Goal: Task Accomplishment & Management: Use online tool/utility

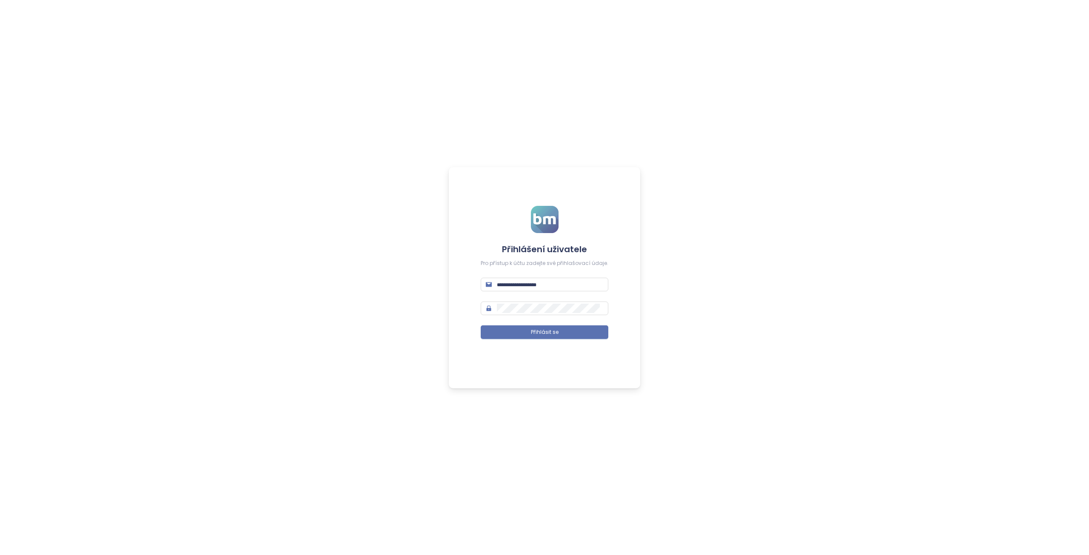
click at [737, 283] on div "Přihlášení uživatele Pro přístup k účtu zadejte své přihlašovací údaje. Přihlás…" at bounding box center [544, 277] width 1089 height 555
click at [556, 283] on input "text" at bounding box center [550, 284] width 106 height 9
paste input "**********"
type input "**********"
click at [552, 329] on span "Přihlásit se" at bounding box center [545, 333] width 28 height 8
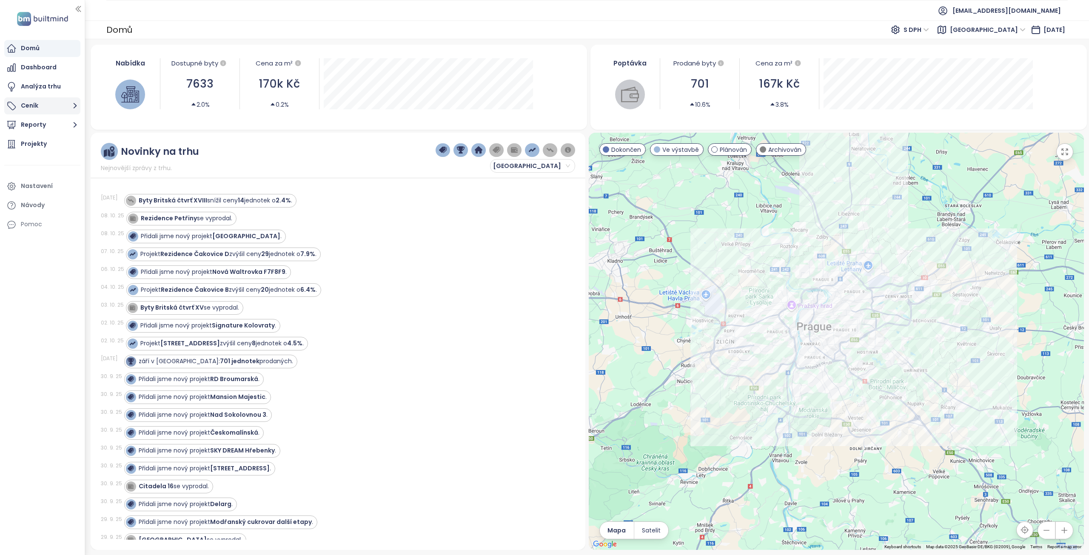
click at [40, 106] on button "Ceník" at bounding box center [42, 105] width 76 height 17
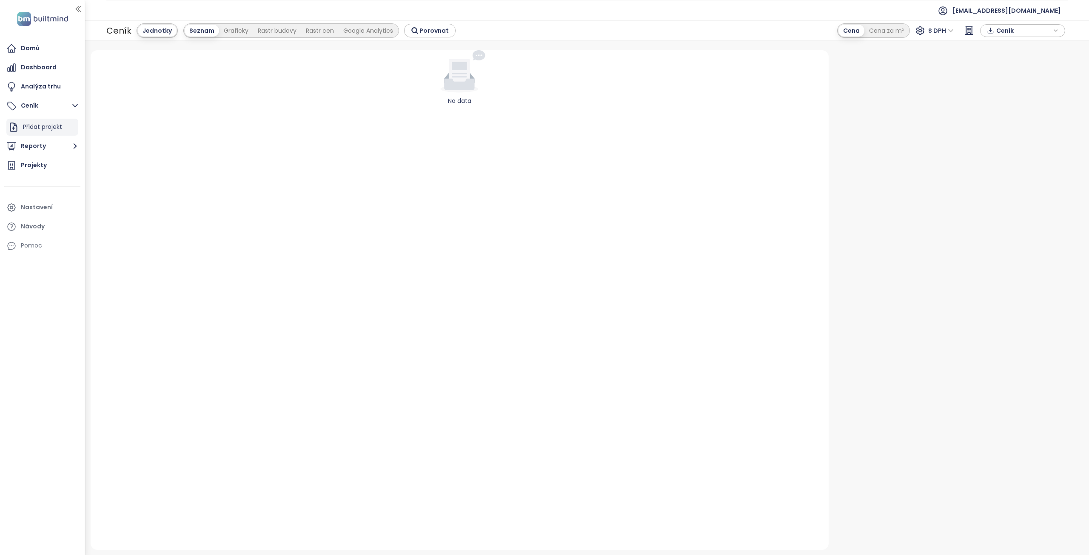
click at [41, 130] on div "Přidat projekt" at bounding box center [42, 127] width 39 height 11
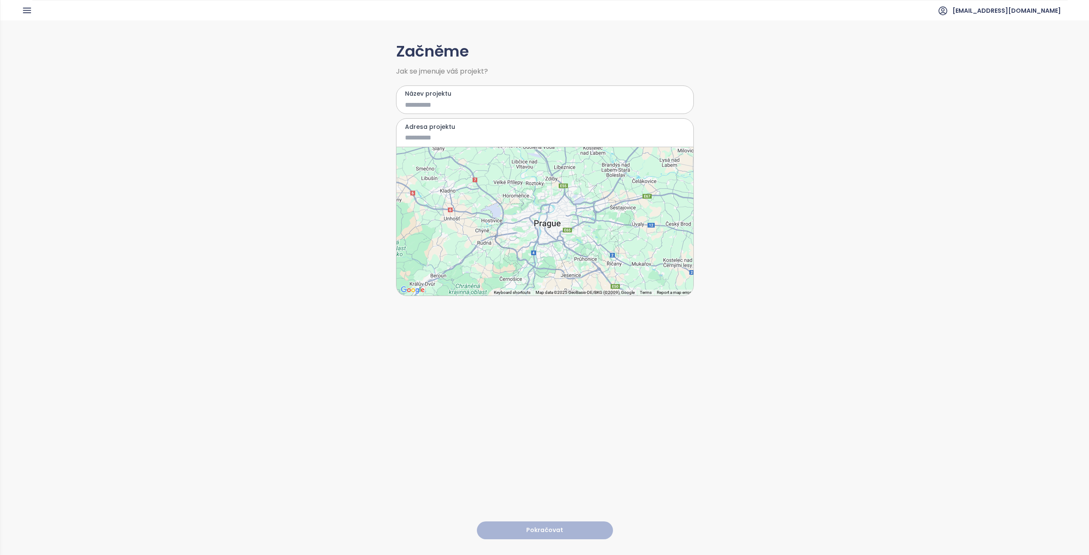
click at [437, 105] on input "Název projektu" at bounding box center [539, 105] width 268 height 11
type input "**********"
click at [425, 140] on input "Adresa projektu" at bounding box center [539, 137] width 268 height 11
paste input
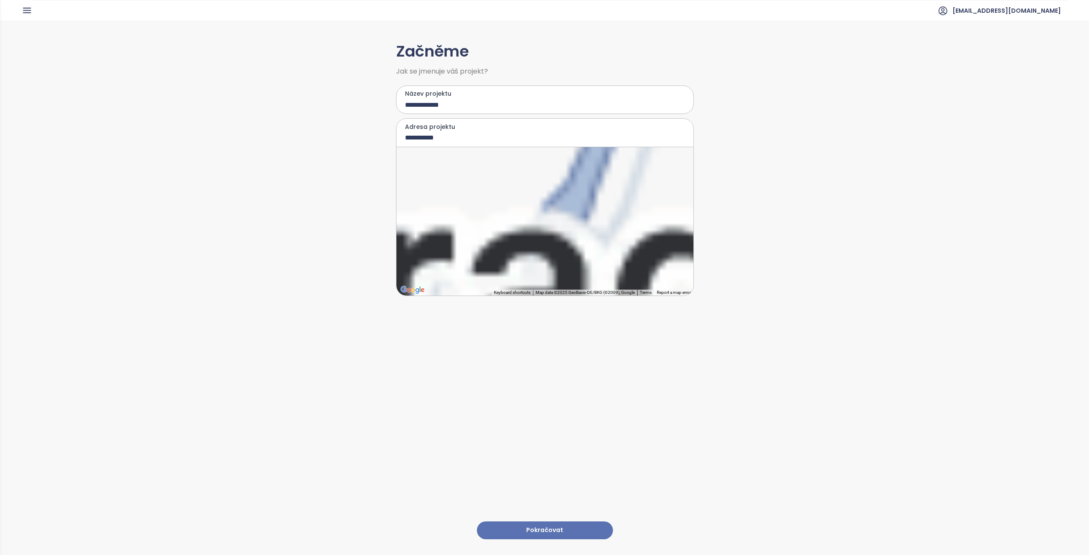
type input "**********"
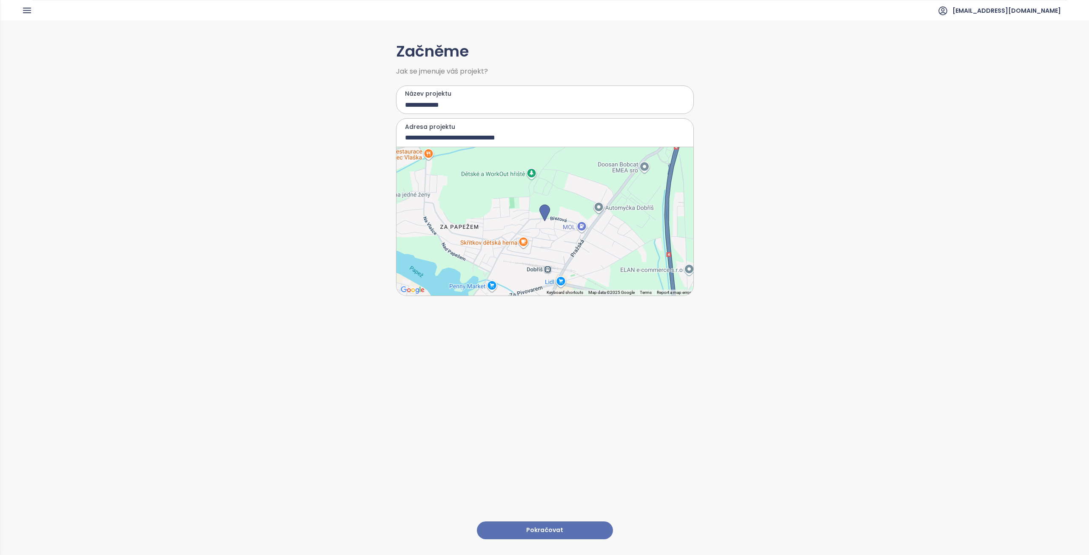
click at [541, 524] on button "Pokračovat" at bounding box center [545, 531] width 136 height 18
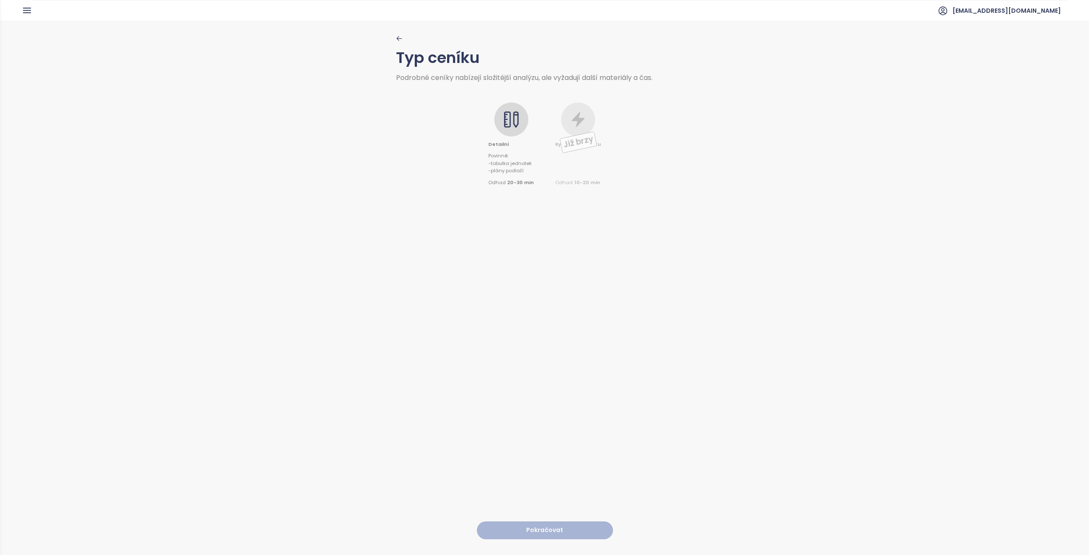
click at [509, 115] on icon at bounding box center [507, 119] width 7 height 16
click at [554, 522] on button "Pokračovat" at bounding box center [545, 531] width 136 height 18
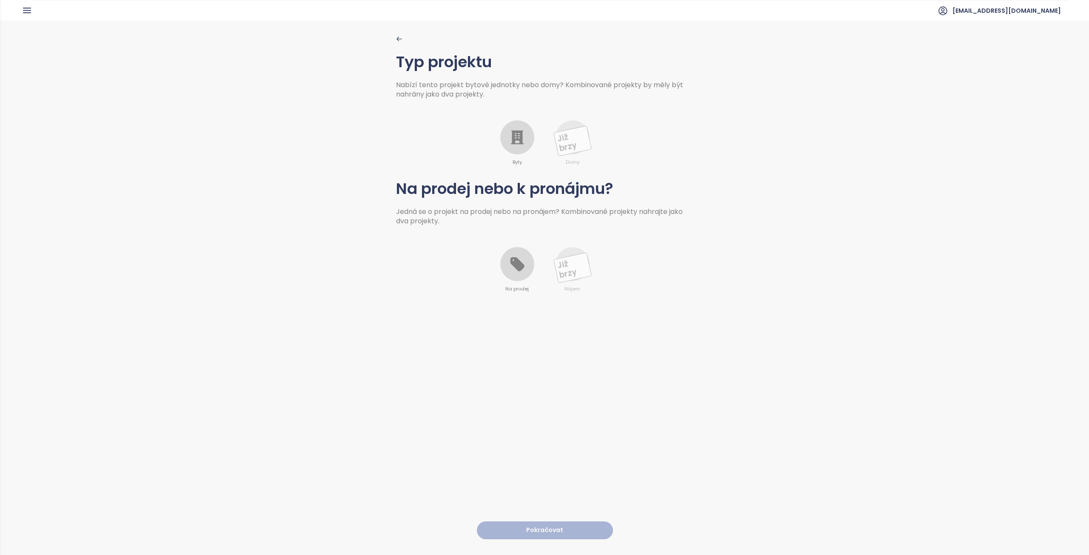
click at [516, 137] on icon at bounding box center [517, 138] width 13 height 14
click at [520, 269] on icon at bounding box center [517, 264] width 17 height 17
click at [565, 522] on button "Pokračovat" at bounding box center [545, 531] width 136 height 18
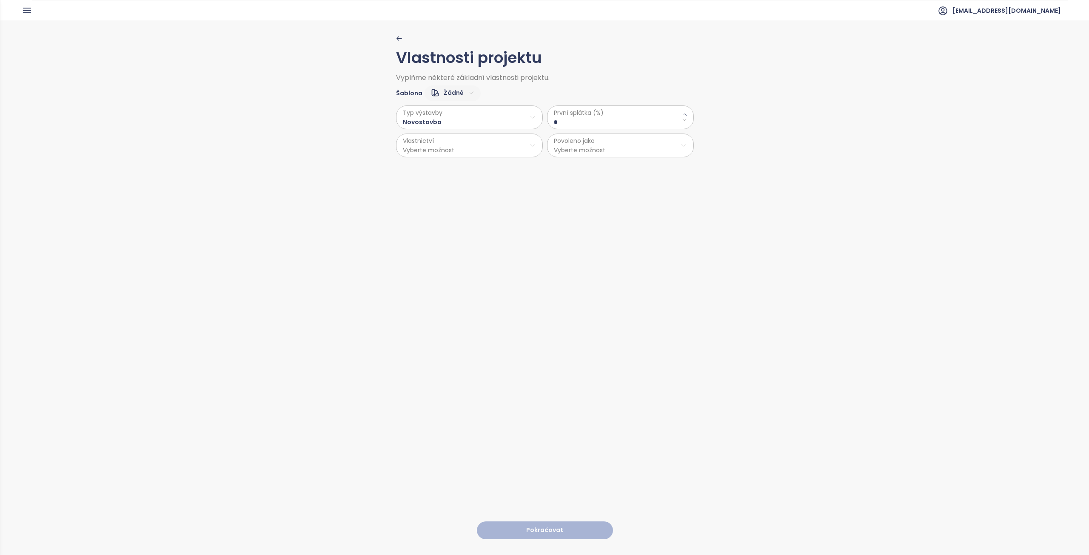
click at [573, 120] on \(\%\) "*" at bounding box center [620, 121] width 133 height 9
type \(\%\) "**"
click at [444, 143] on html "Domů Dashboard Analýza trhu Ceník Reporty Projekty Nastavení Návody Pomoc [EMAI…" at bounding box center [544, 277] width 1089 height 555
click at [420, 167] on span "Osobní" at bounding box center [466, 166] width 142 height 12
click at [578, 146] on html "Domů Dashboard Analýza trhu Ceník Reporty Projekty Nastavení Návody Pomoc [EMAI…" at bounding box center [544, 277] width 1089 height 555
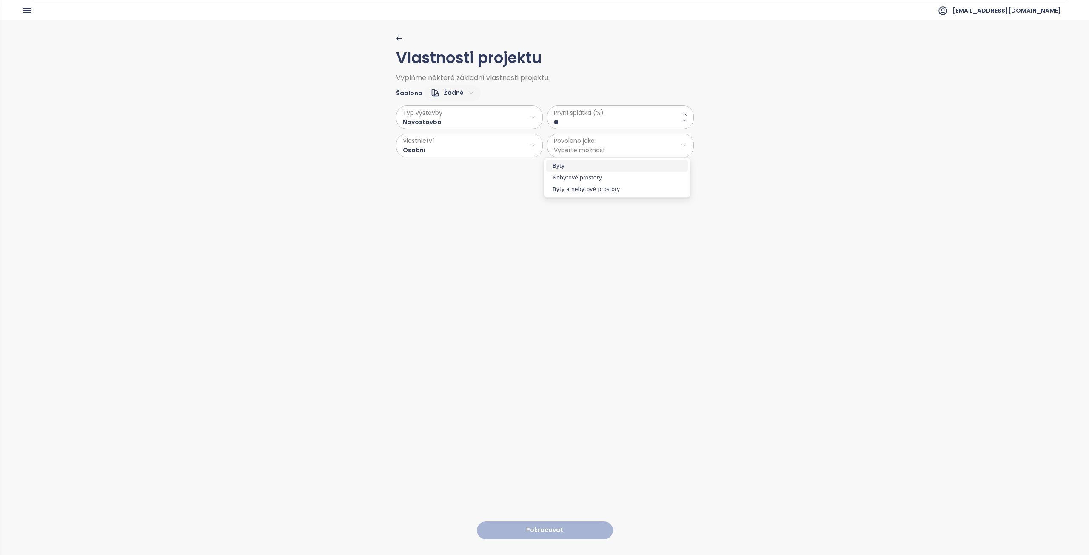
click at [575, 168] on span "Byty" at bounding box center [617, 166] width 142 height 12
click at [558, 525] on button "Pokračovat" at bounding box center [545, 531] width 136 height 18
click at [423, 120] on html "Domů Dashboard Analýza trhu Ceník Reporty Projekty Nastavení Návody Pomoc [EMAI…" at bounding box center [544, 277] width 1089 height 555
click at [470, 153] on span "Laminát" at bounding box center [467, 151] width 34 height 12
click at [420, 143] on html "Domů Dashboard Analýza trhu Ceník Reporty Projekty Nastavení Návody Pomoc [EMAI…" at bounding box center [544, 277] width 1089 height 555
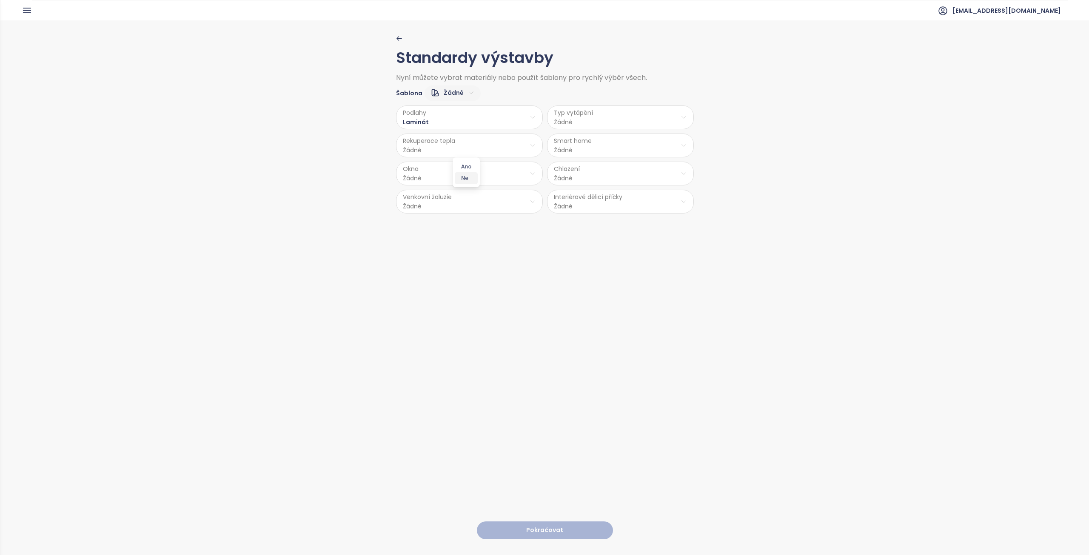
click at [474, 179] on span "Ne" at bounding box center [466, 178] width 23 height 12
click at [447, 171] on html "Domů Dashboard Analýza trhu Ceník Reporty Projekty Nastavení Návody Pomoc [EMAI…" at bounding box center [544, 277] width 1089 height 555
click at [463, 243] on span "PVC" at bounding box center [467, 241] width 45 height 12
click at [435, 174] on html "Domů Dashboard Analýza trhu Ceník Reporty Projekty Nastavení Návody Pomoc [EMAI…" at bounding box center [544, 277] width 1089 height 555
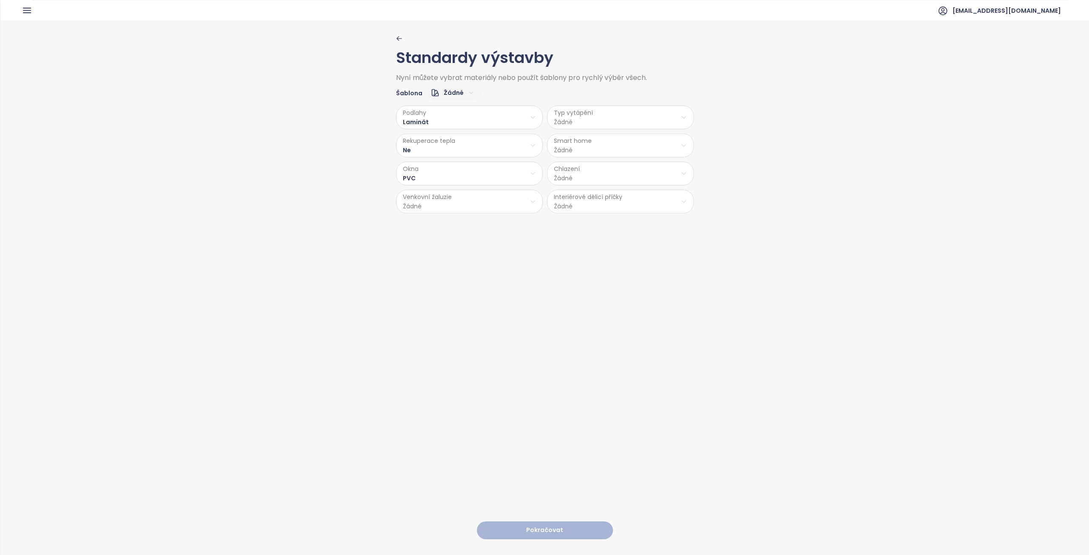
click at [435, 203] on html "Domů Dashboard Analýza trhu Ceník Reporty Projekty Nastavení Návody Pomoc [EMAI…" at bounding box center [544, 277] width 1089 height 555
click at [471, 232] on span "Příprava" at bounding box center [467, 234] width 35 height 12
click at [575, 112] on html "Domů Dashboard Analýza trhu Ceník Reporty Projekty Nastavení Návody Pomoc [EMAI…" at bounding box center [544, 277] width 1089 height 555
click at [610, 166] on span "Radiátory" at bounding box center [619, 162] width 59 height 12
click at [588, 149] on html "Domů Dashboard Analýza trhu Ceník Reporty Projekty Nastavení Návody Pomoc [EMAI…" at bounding box center [544, 277] width 1089 height 555
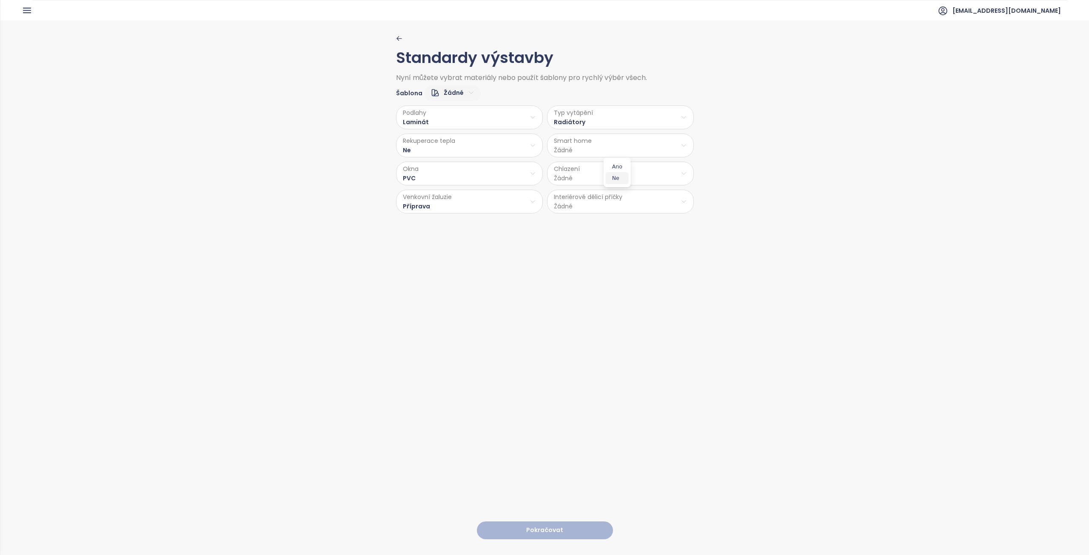
click at [610, 176] on span "Ne" at bounding box center [617, 178] width 23 height 12
click at [592, 173] on html "Domů Dashboard Analýza trhu Ceník Reporty Projekty Nastavení Návody Pomoc [EMAI…" at bounding box center [544, 277] width 1089 height 555
click at [615, 207] on span "Příprava klimatizace" at bounding box center [620, 206] width 71 height 12
click at [594, 205] on html "Domů Dashboard Analýza trhu Ceník Reporty Projekty Nastavení Návody Pomoc [EMAI…" at bounding box center [544, 277] width 1089 height 555
click at [612, 223] on span "Cihla" at bounding box center [619, 222] width 45 height 12
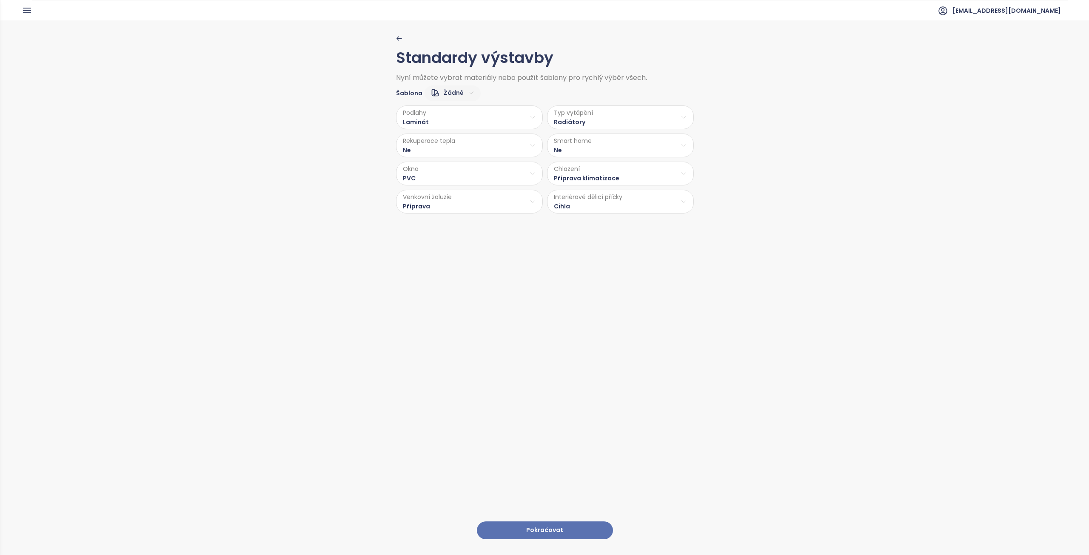
click at [542, 527] on button "Pokračovat" at bounding box center [545, 531] width 136 height 18
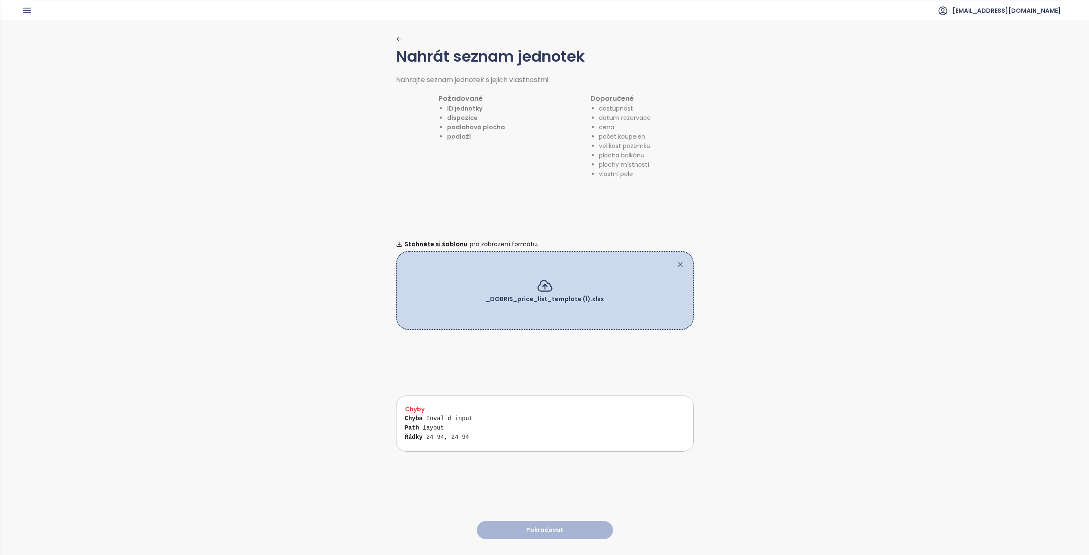
click at [471, 415] on div "Chyba Invalid input Path layout Řádky 24-94, 24-94" at bounding box center [548, 432] width 286 height 37
click at [675, 257] on div "_DOBRIS_price_list_template (1).xlsx" at bounding box center [545, 290] width 298 height 79
click at [433, 242] on span "Stáhněte si šablonu" at bounding box center [436, 244] width 63 height 9
click at [540, 281] on icon at bounding box center [545, 285] width 17 height 17
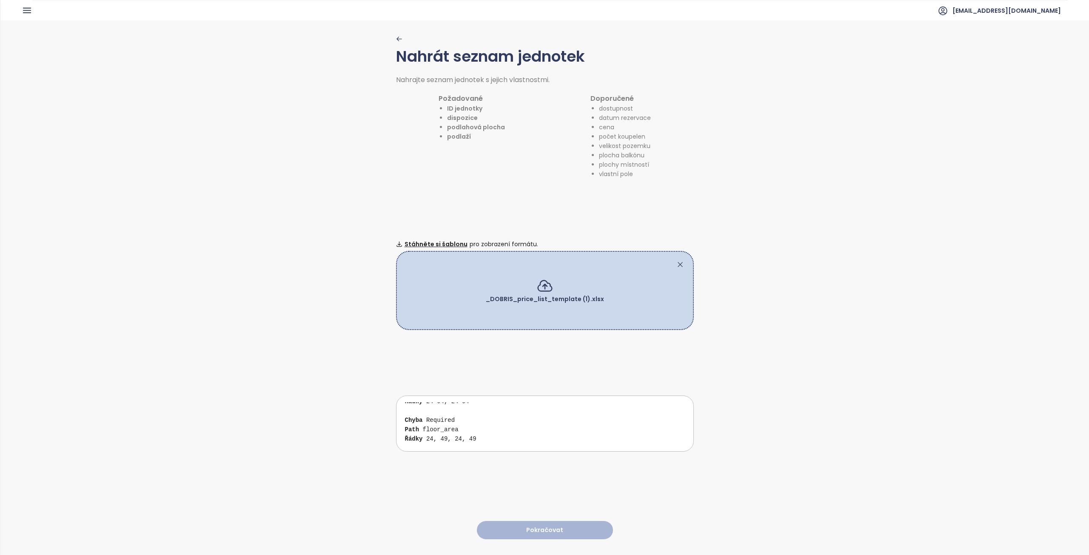
click at [678, 263] on icon at bounding box center [680, 265] width 4 height 4
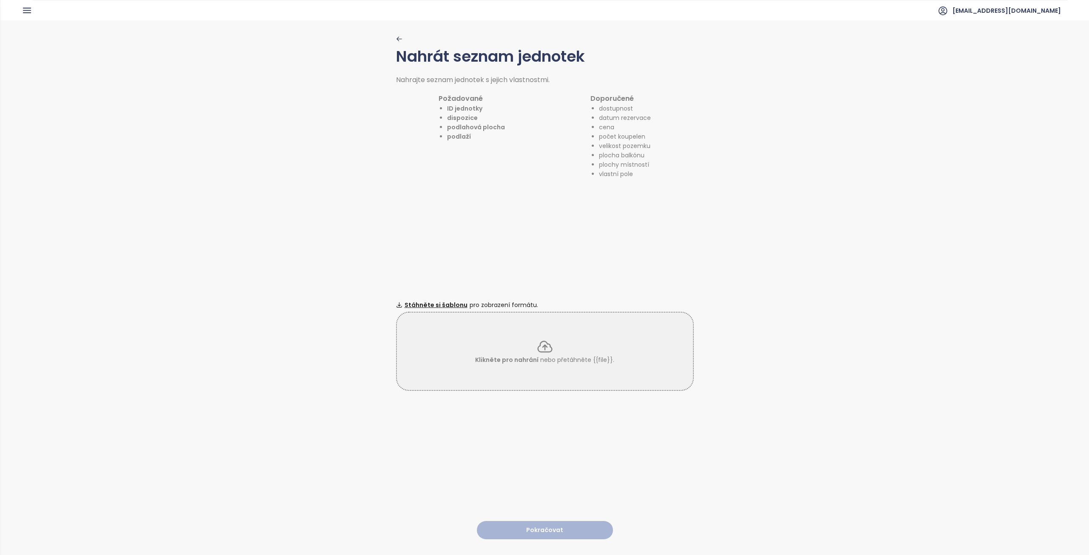
click at [538, 348] on icon at bounding box center [545, 347] width 14 height 11
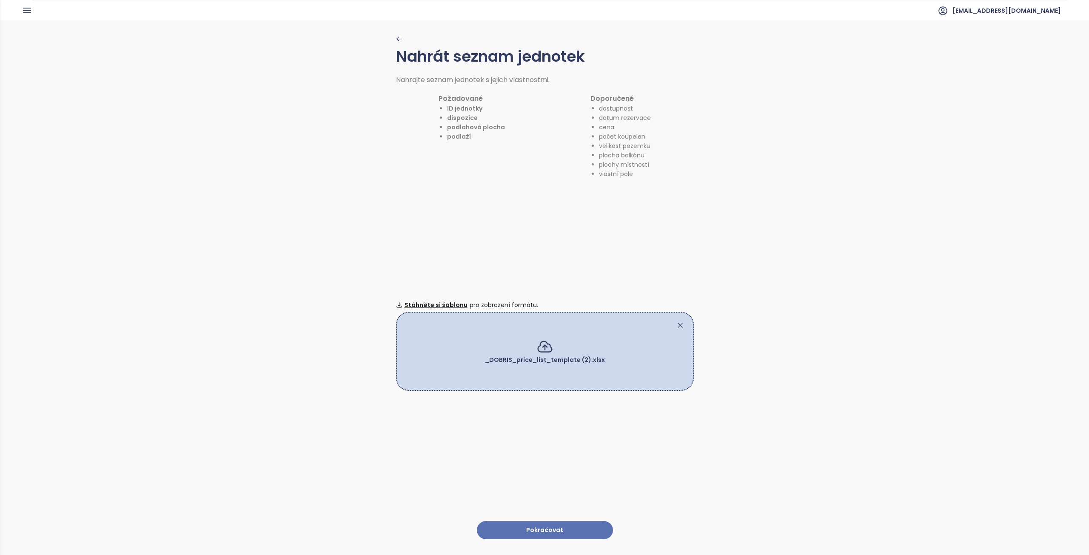
click at [567, 521] on button "Pokračovat" at bounding box center [545, 530] width 136 height 18
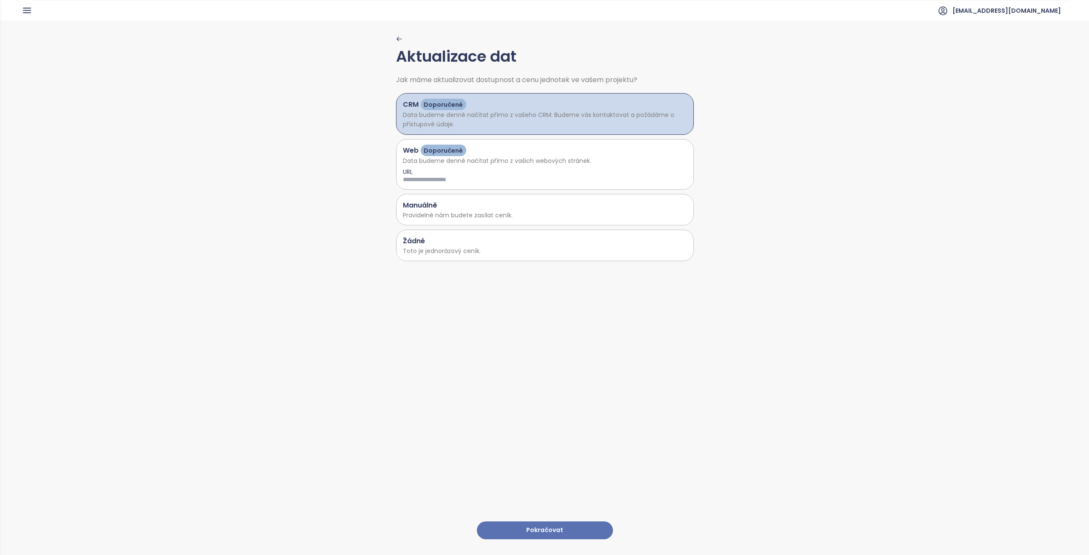
click at [469, 212] on p "Pravidelně nám budete zasílat ceník." at bounding box center [545, 215] width 284 height 9
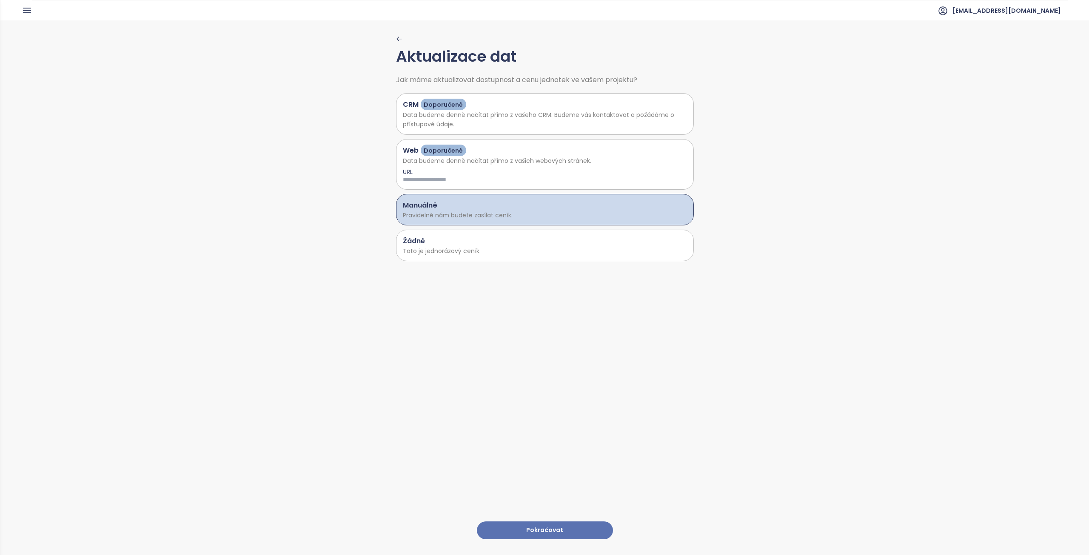
click at [471, 248] on p "Toto je jednorázový ceník." at bounding box center [545, 250] width 284 height 9
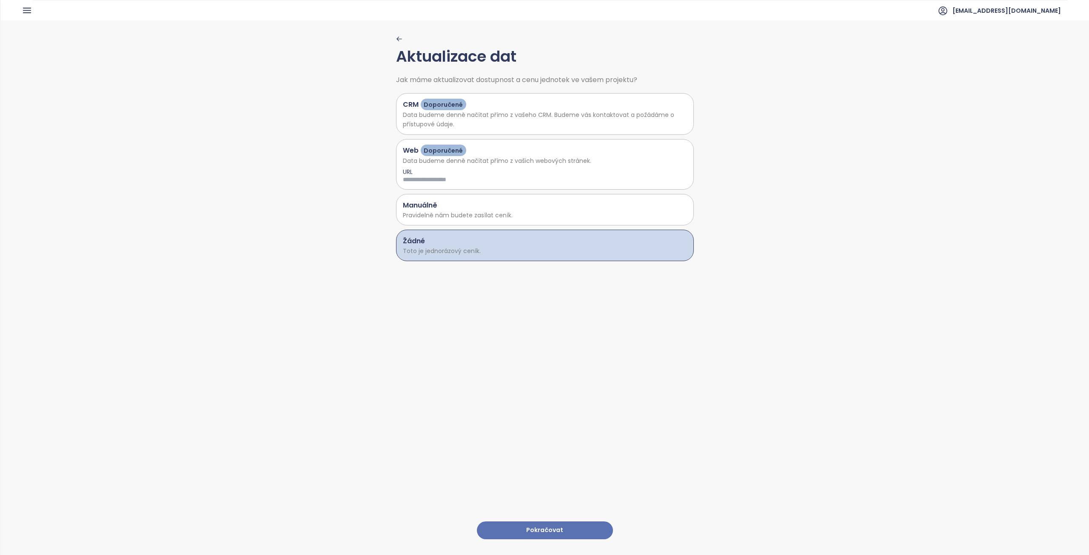
click at [557, 527] on button "Pokračovat" at bounding box center [545, 531] width 136 height 18
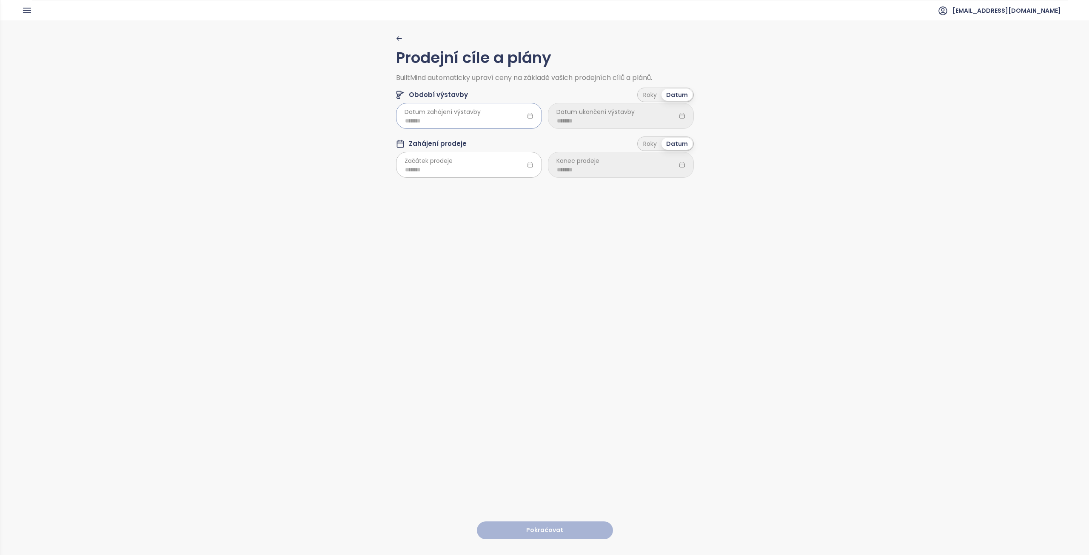
click at [456, 120] on input at bounding box center [469, 120] width 128 height 9
type input "*******"
click at [646, 252] on div "Prodejní cíle a plány BuiltMind automaticky upraví ceny na základě vašich prode…" at bounding box center [545, 287] width 298 height 534
click at [469, 121] on input at bounding box center [469, 120] width 128 height 9
click at [505, 135] on button "button" at bounding box center [506, 138] width 9 height 17
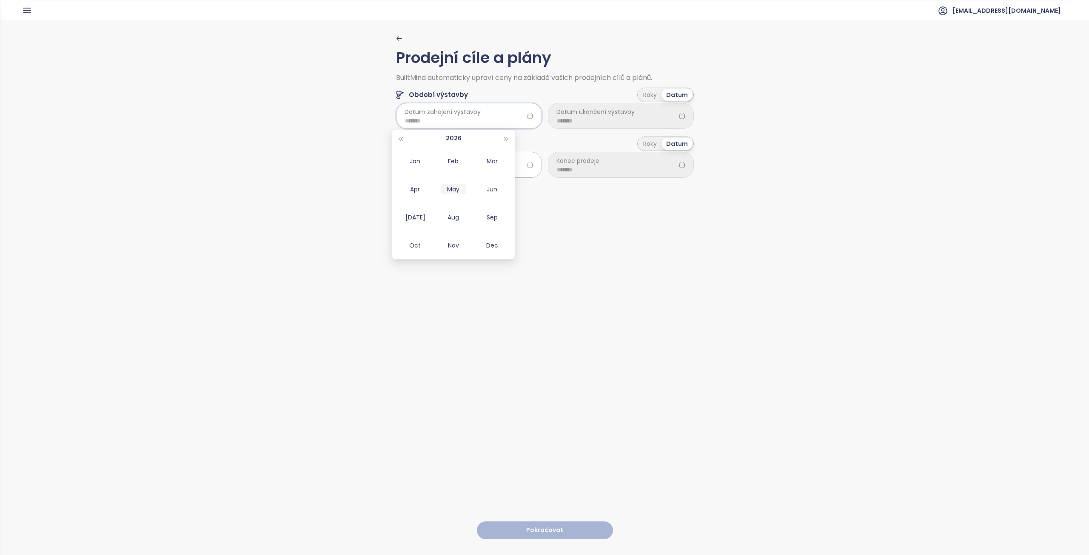
click at [460, 190] on div "May" at bounding box center [454, 189] width 26 height 10
type input "*******"
click at [619, 120] on input at bounding box center [621, 120] width 128 height 9
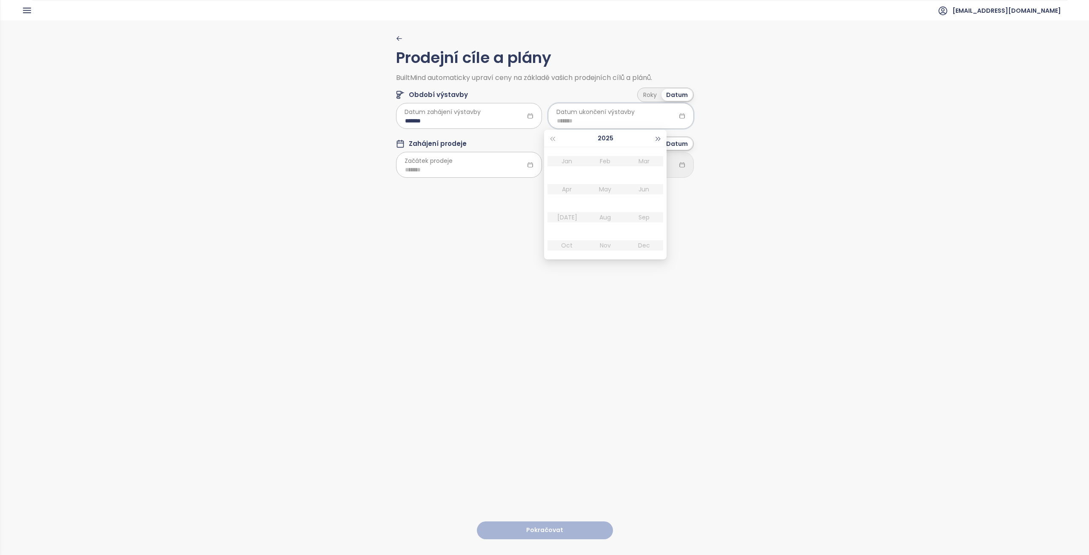
click at [658, 138] on span "button" at bounding box center [659, 139] width 4 height 4
click at [611, 190] on div "May" at bounding box center [606, 189] width 26 height 10
type input "*******"
click at [441, 163] on span "Začátek prodeje" at bounding box center [429, 160] width 48 height 9
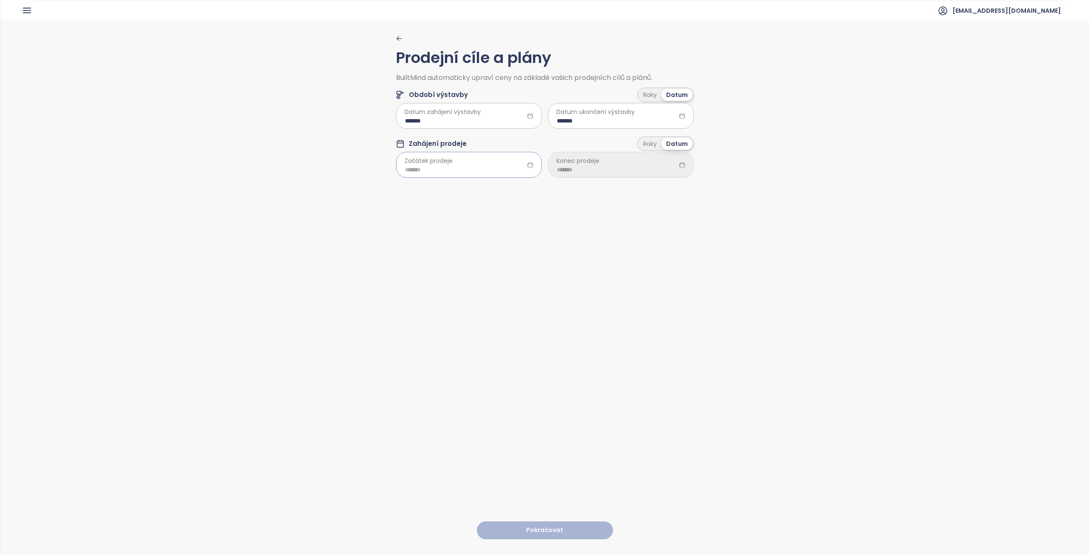
click at [437, 166] on input at bounding box center [469, 169] width 128 height 9
click at [506, 189] on span "button" at bounding box center [507, 188] width 4 height 4
click at [459, 210] on div "Feb" at bounding box center [454, 210] width 26 height 10
type input "*******"
click at [600, 174] on input at bounding box center [621, 169] width 128 height 9
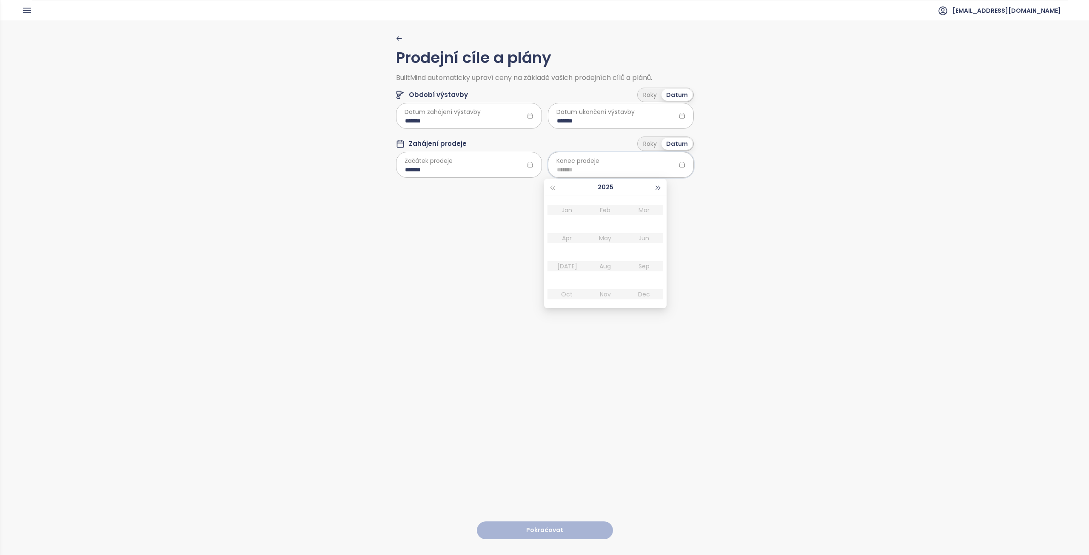
click at [658, 188] on span "button" at bounding box center [659, 188] width 4 height 4
click at [610, 212] on div "Feb" at bounding box center [606, 210] width 26 height 10
type input "*******"
click at [564, 522] on button "Pokračovat" at bounding box center [545, 531] width 136 height 18
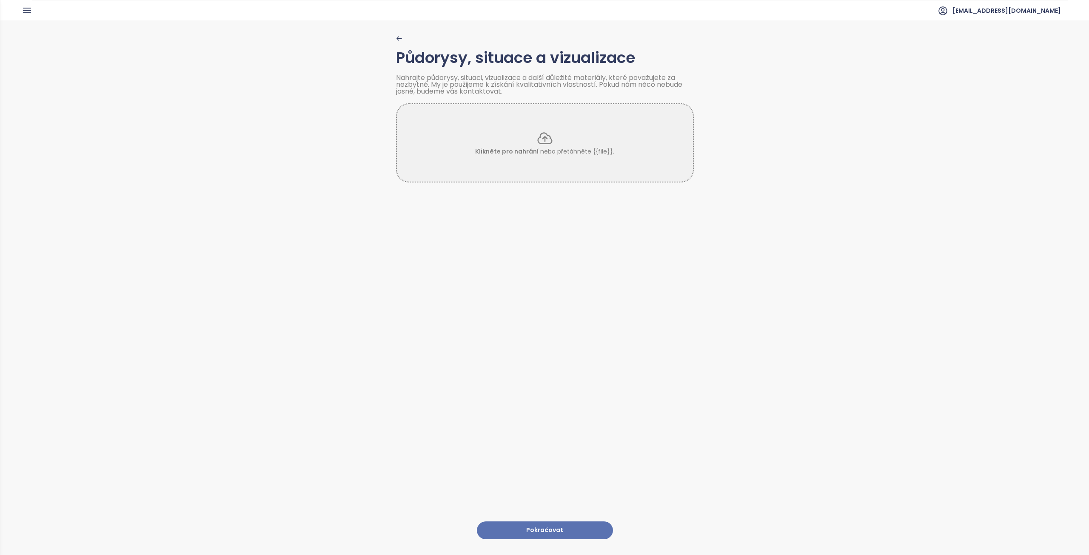
click at [543, 522] on button "Pokračovat" at bounding box center [545, 531] width 136 height 18
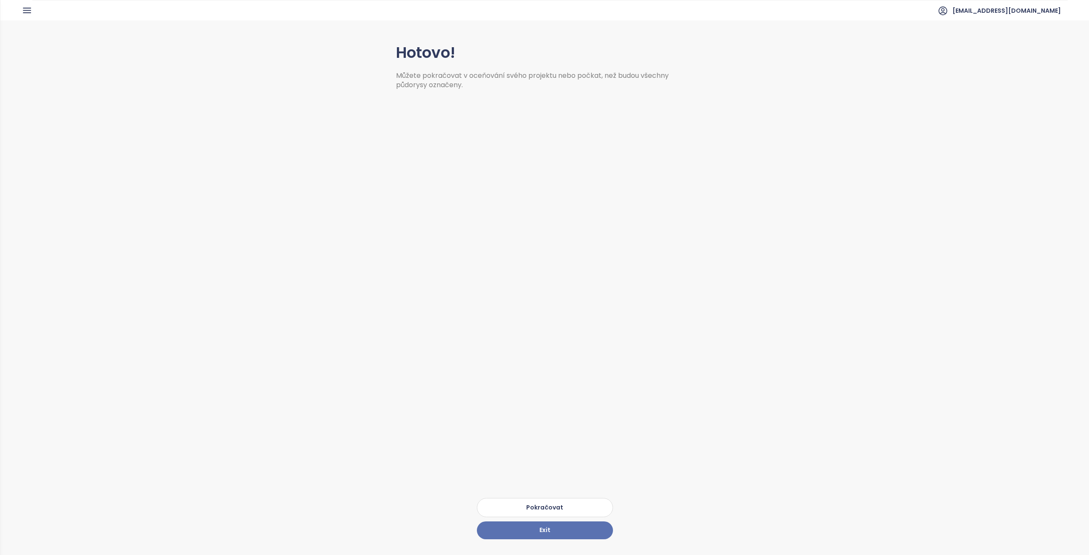
click at [550, 504] on button "Pokračovat" at bounding box center [545, 507] width 136 height 19
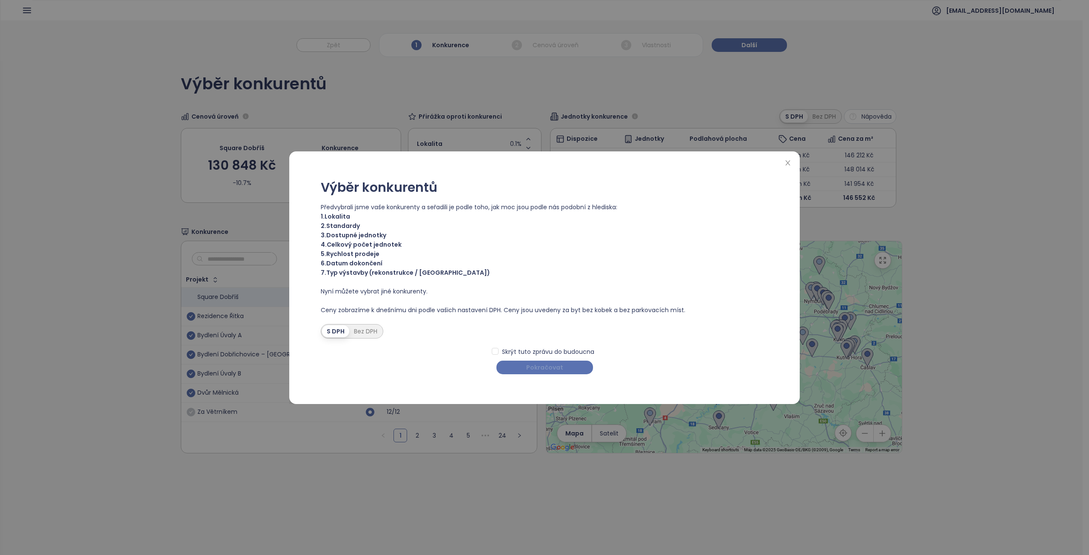
click at [535, 367] on span "Pokračovat" at bounding box center [544, 367] width 37 height 9
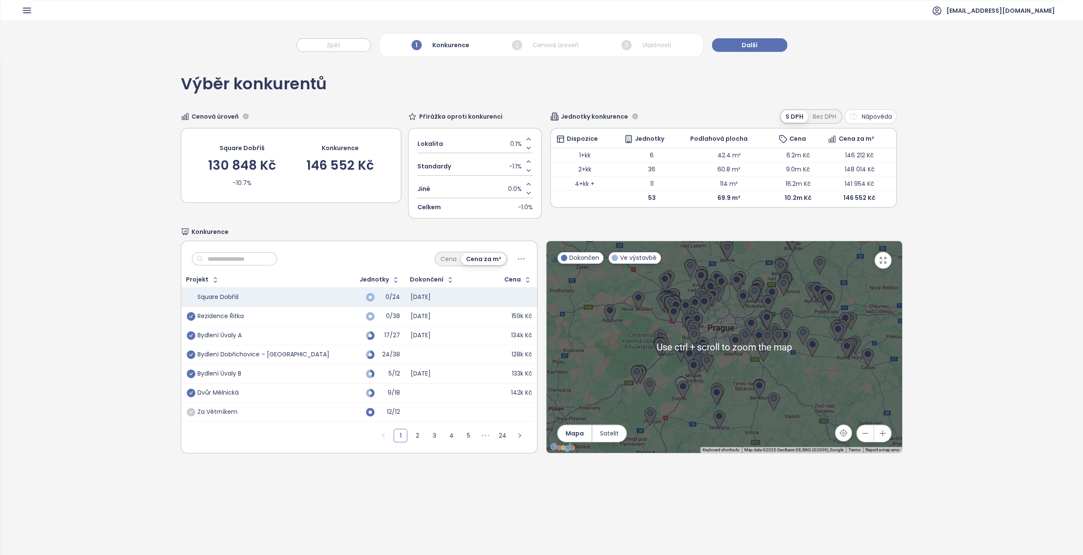
click at [698, 383] on div at bounding box center [724, 347] width 356 height 212
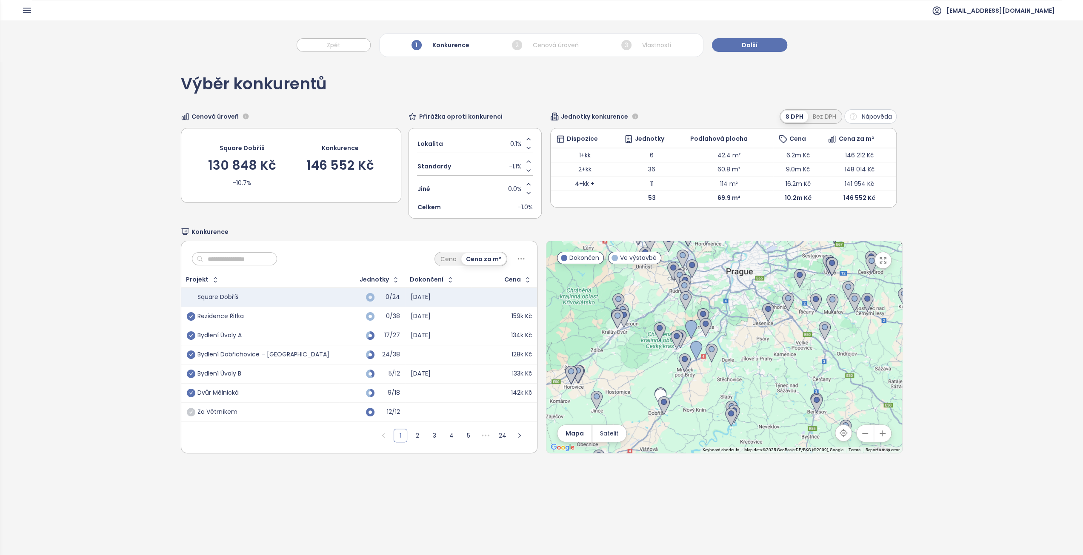
click at [223, 313] on div "Rezidence Řitka" at bounding box center [220, 317] width 46 height 8
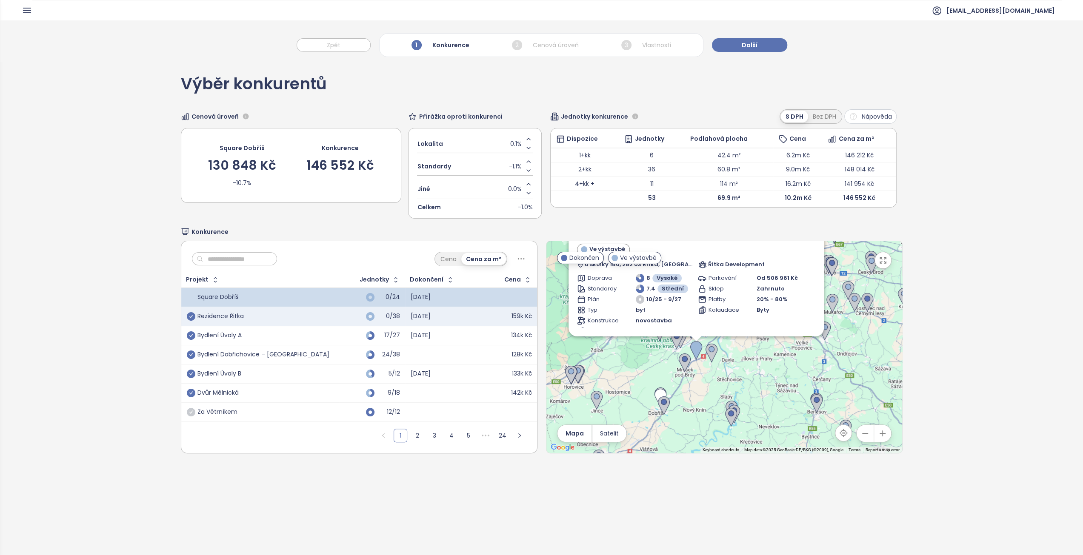
click at [257, 318] on div "Rezidence Řitka" at bounding box center [261, 317] width 148 height 10
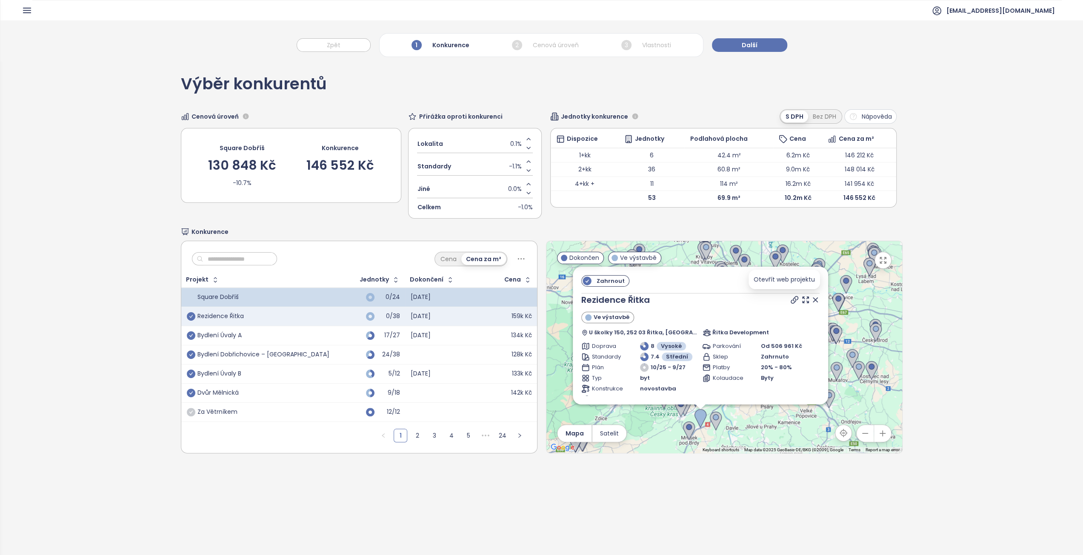
click at [791, 298] on icon at bounding box center [794, 299] width 7 height 7
click at [248, 335] on div "Bydlení Úvaly A" at bounding box center [261, 336] width 148 height 10
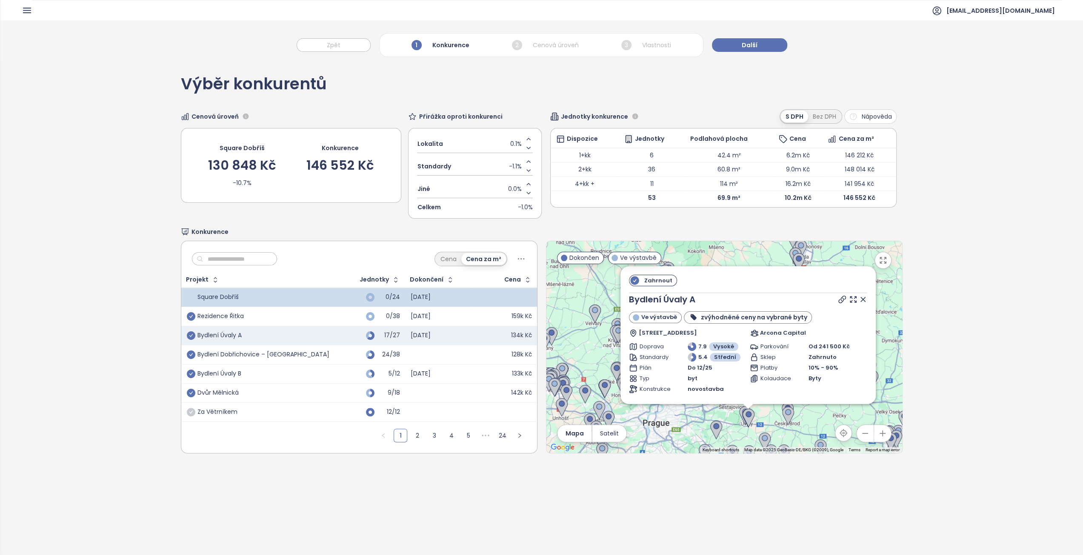
click at [411, 357] on div at bounding box center [438, 355] width 55 height 10
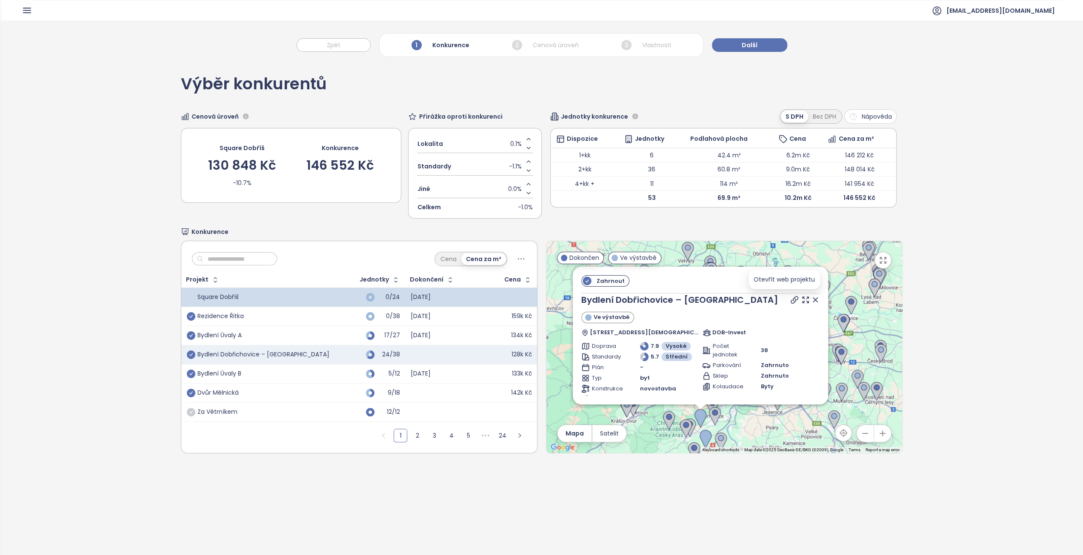
click at [790, 299] on icon at bounding box center [794, 300] width 9 height 9
click at [274, 335] on div "Bydlení Úvaly A" at bounding box center [261, 336] width 148 height 10
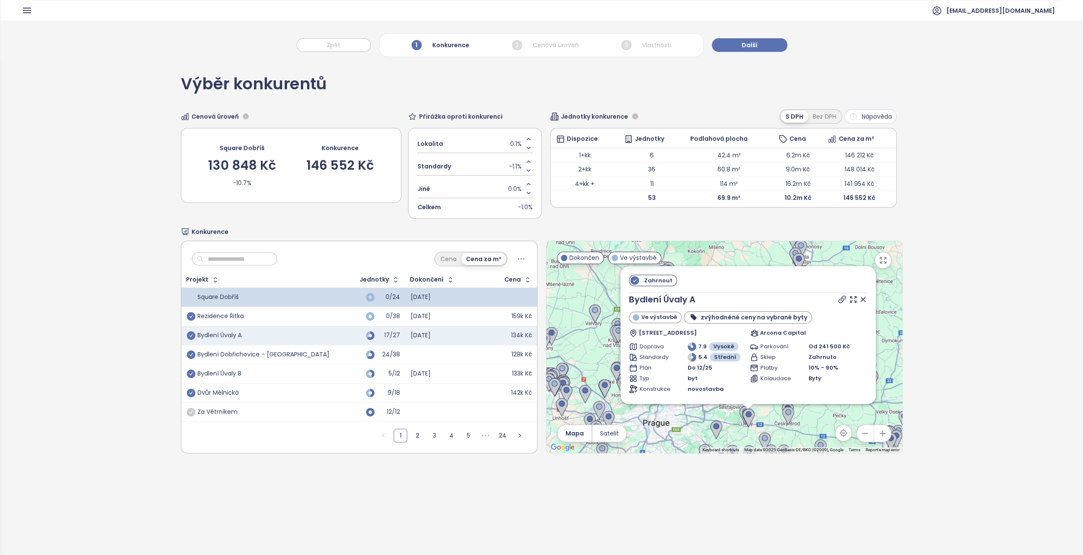
click at [263, 312] on div "Rezidence Řitka" at bounding box center [261, 317] width 148 height 10
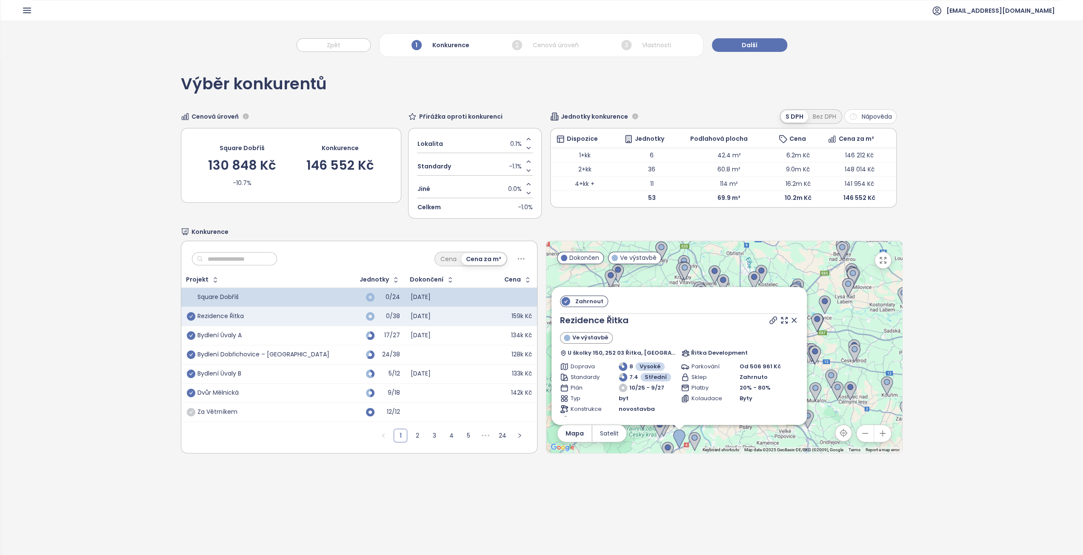
click at [259, 312] on div "Rezidence Řitka" at bounding box center [261, 317] width 148 height 10
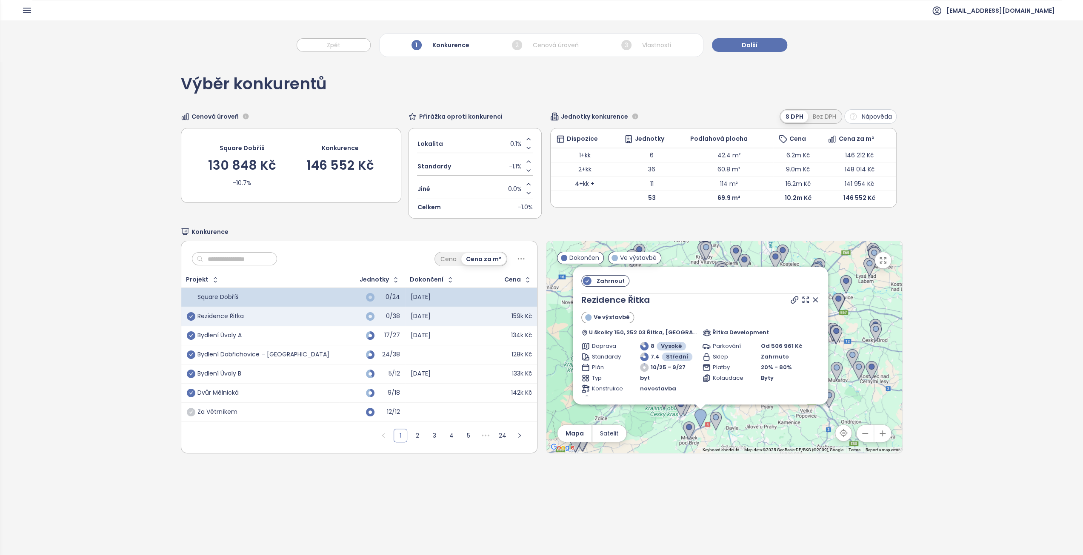
click at [259, 312] on div "Rezidence Řitka" at bounding box center [261, 317] width 148 height 10
click at [246, 369] on div "Bydlení Úvaly B" at bounding box center [261, 374] width 148 height 10
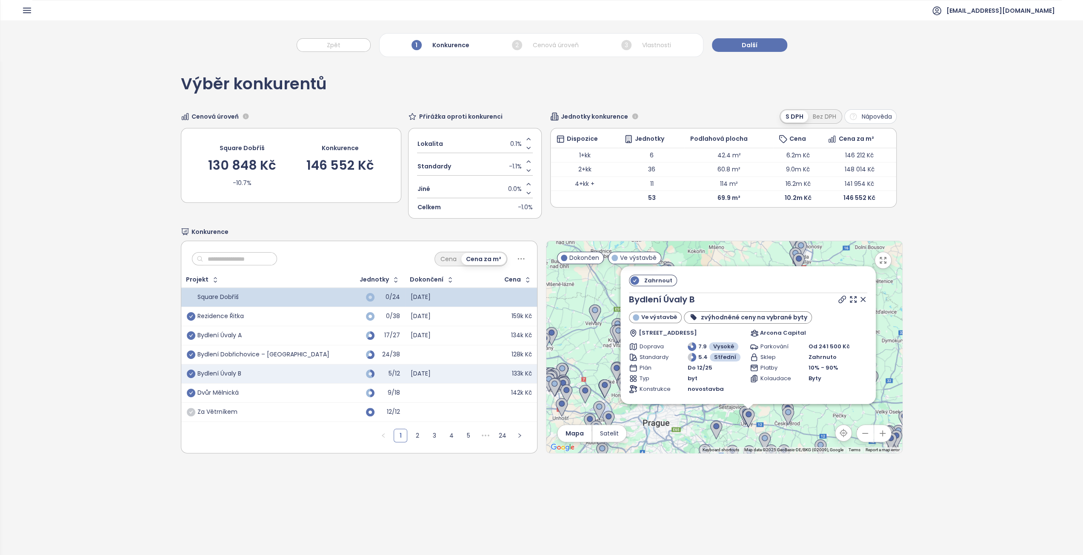
click at [244, 389] on div "Dvůr Mělnická" at bounding box center [261, 393] width 148 height 10
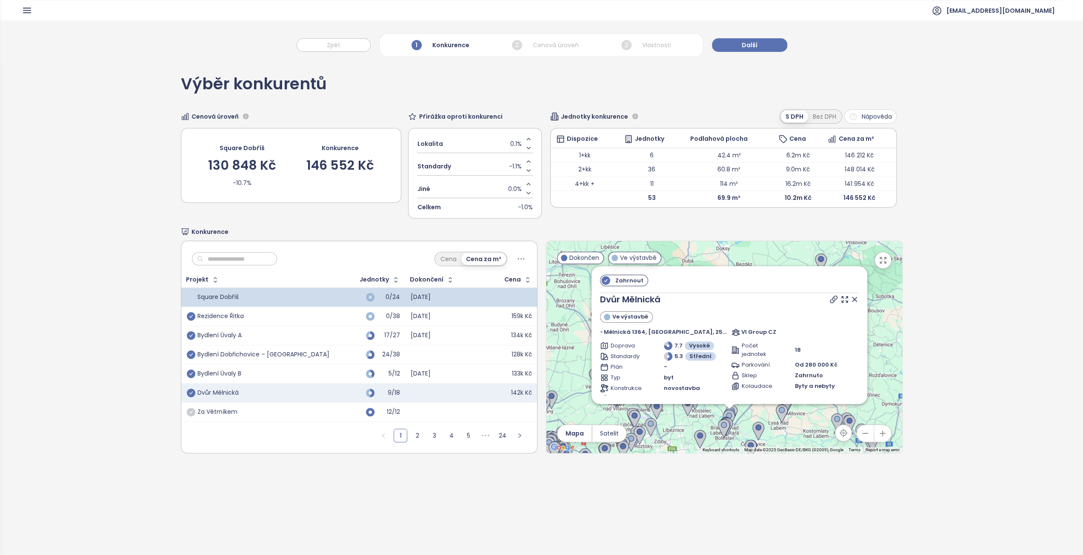
click at [223, 314] on div "Rezidence Řitka" at bounding box center [220, 317] width 46 height 8
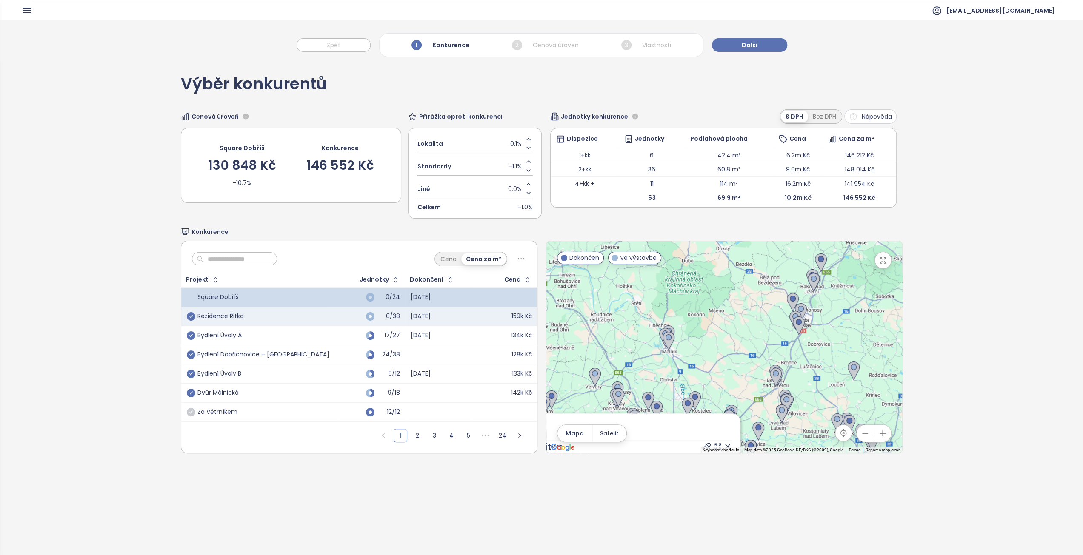
click at [223, 314] on div "Rezidence Řitka" at bounding box center [220, 317] width 46 height 8
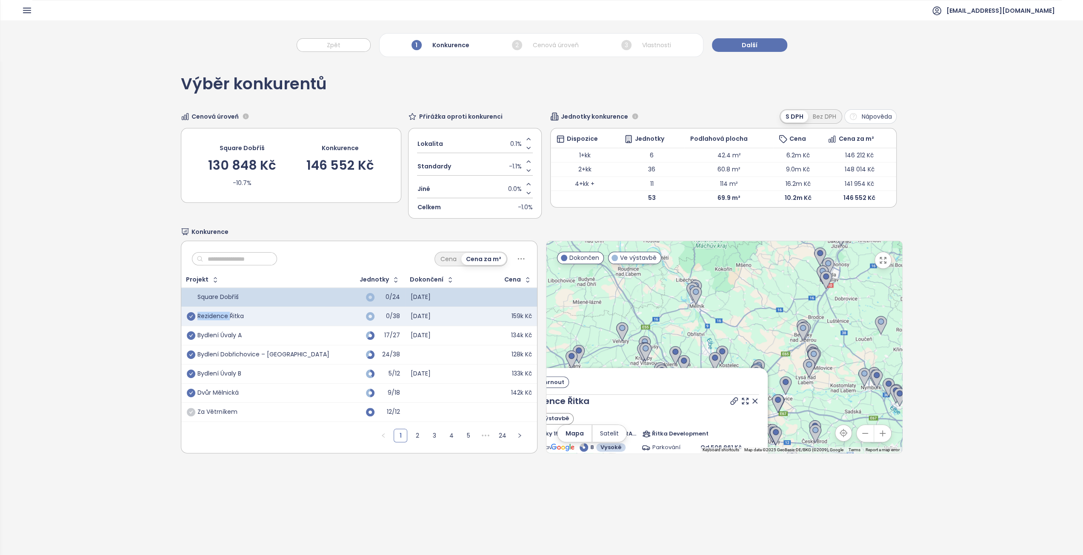
click at [223, 314] on div "Rezidence Řitka" at bounding box center [220, 317] width 46 height 8
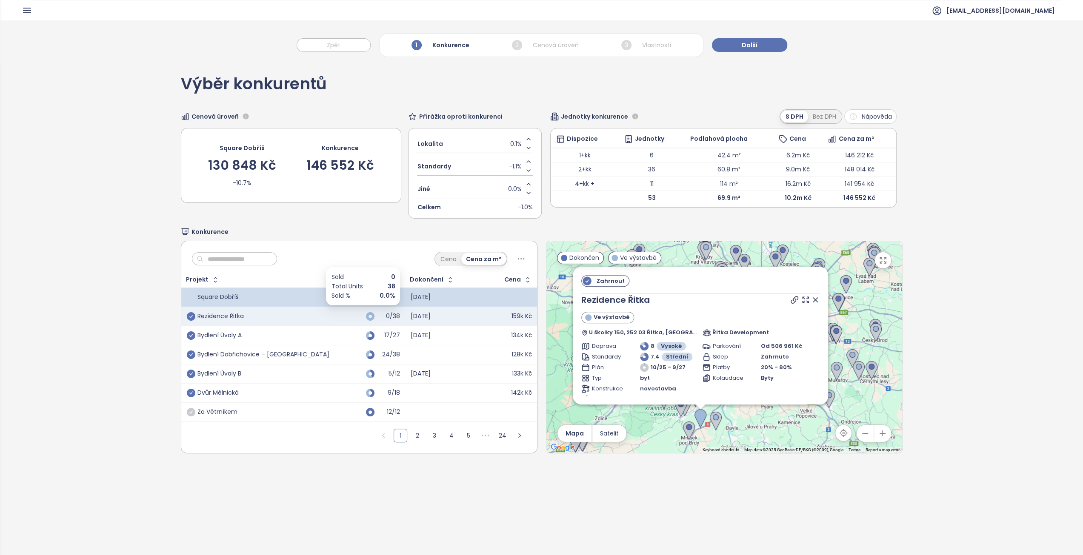
click at [367, 317] on icon at bounding box center [370, 317] width 6 height 6
click at [246, 319] on div "Rezidence Řitka" at bounding box center [261, 317] width 148 height 10
click at [244, 333] on div "Bydlení Úvaly A" at bounding box center [261, 336] width 148 height 10
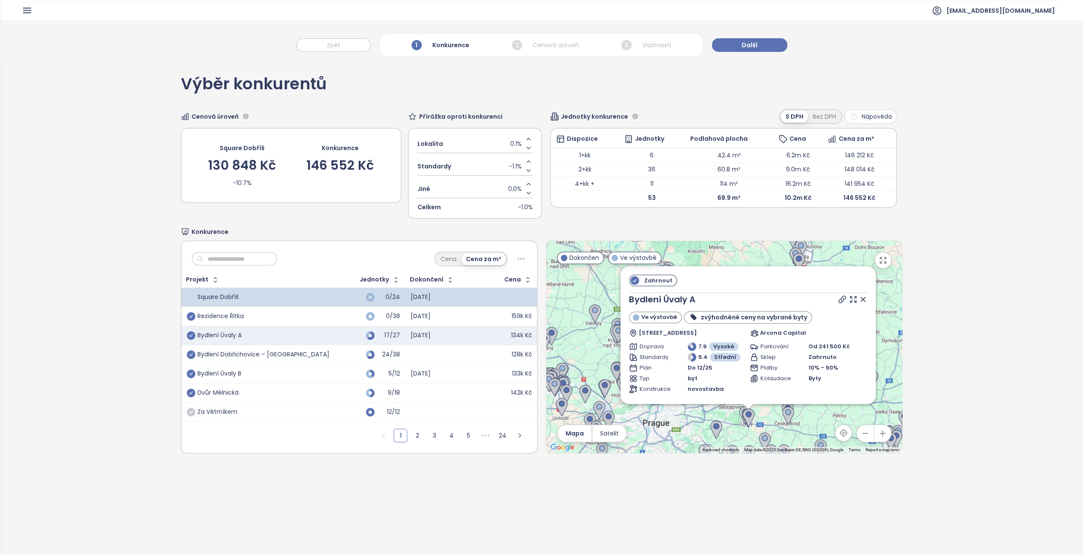
click at [237, 316] on div "Rezidence Řitka" at bounding box center [220, 317] width 46 height 8
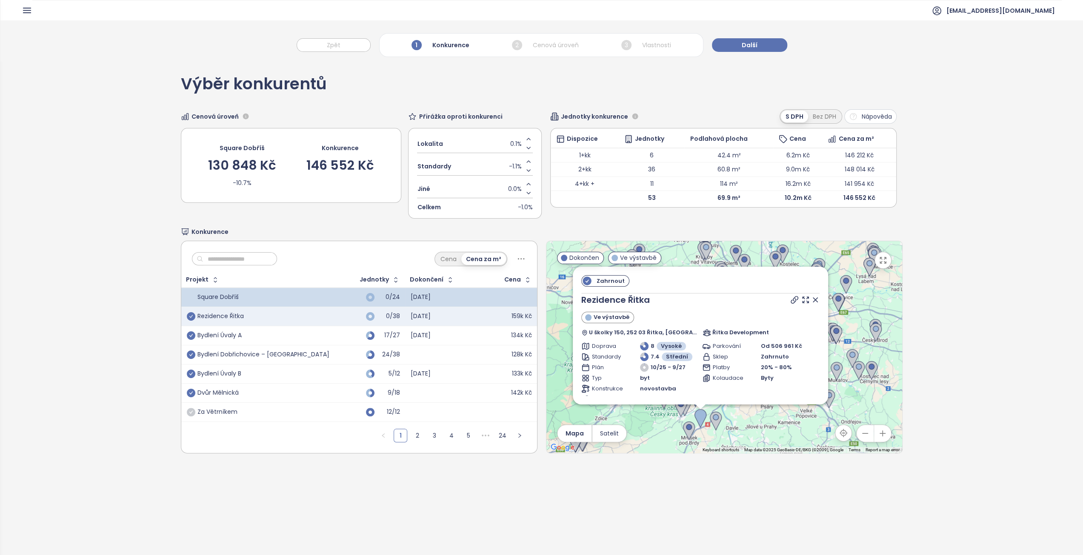
click at [238, 337] on div "Bydlení Úvaly A" at bounding box center [219, 336] width 44 height 8
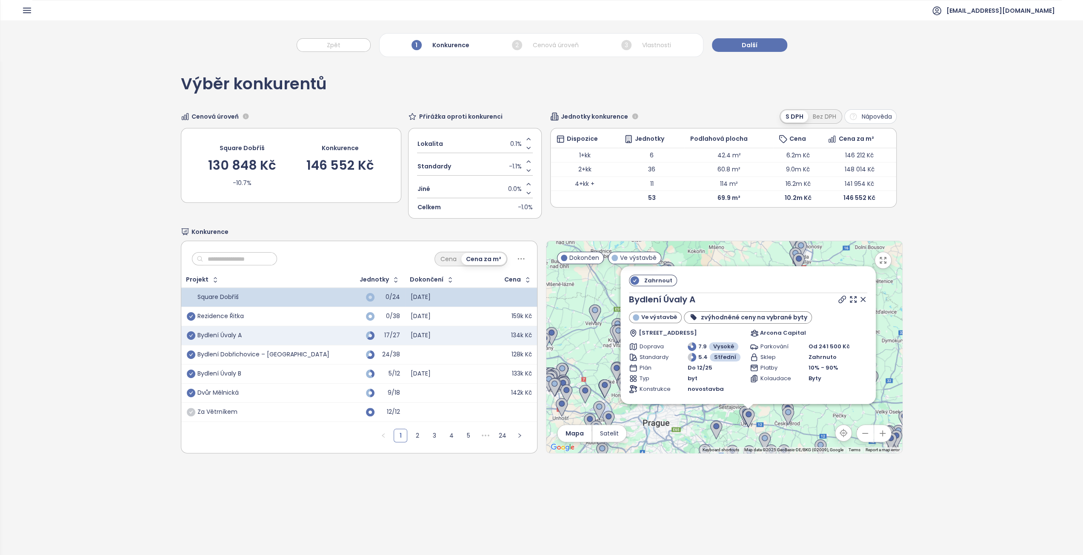
click at [236, 318] on div "Rezidence Řitka" at bounding box center [220, 317] width 46 height 8
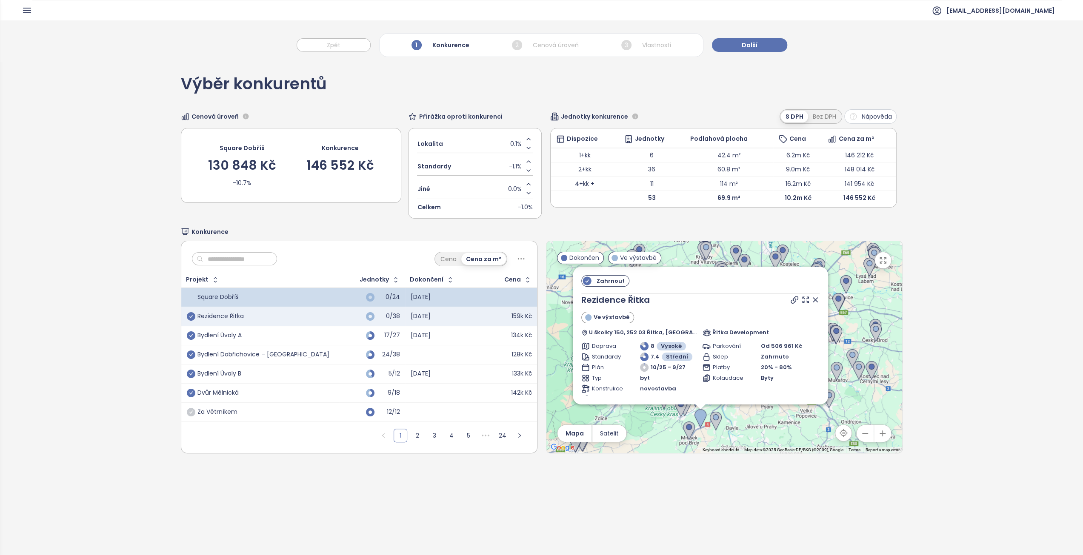
click at [235, 332] on div "Bydlení Úvaly A" at bounding box center [219, 336] width 44 height 8
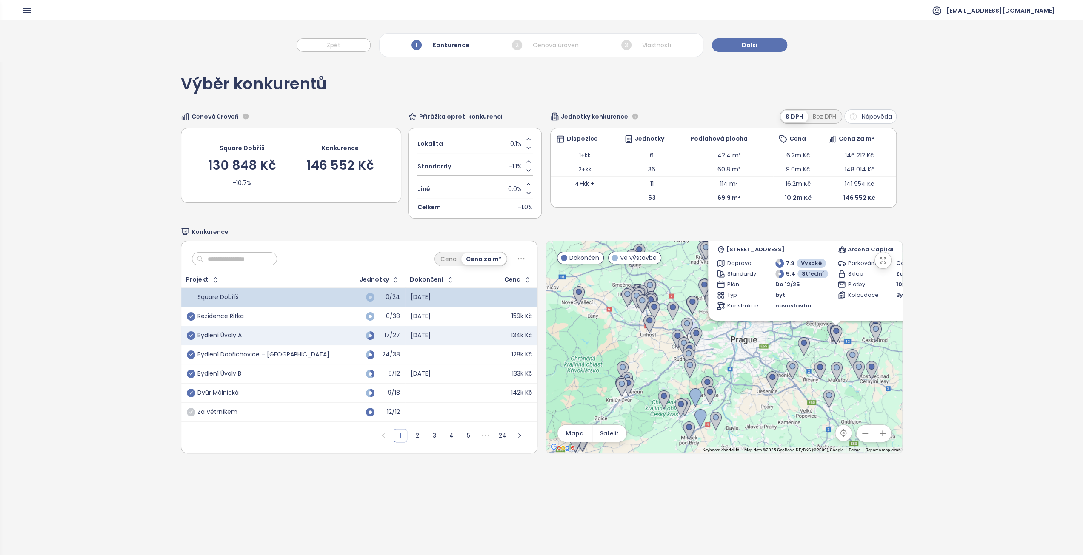
click at [240, 353] on div "Bydlení Dobřichovice – [GEOGRAPHIC_DATA]" at bounding box center [263, 355] width 132 height 8
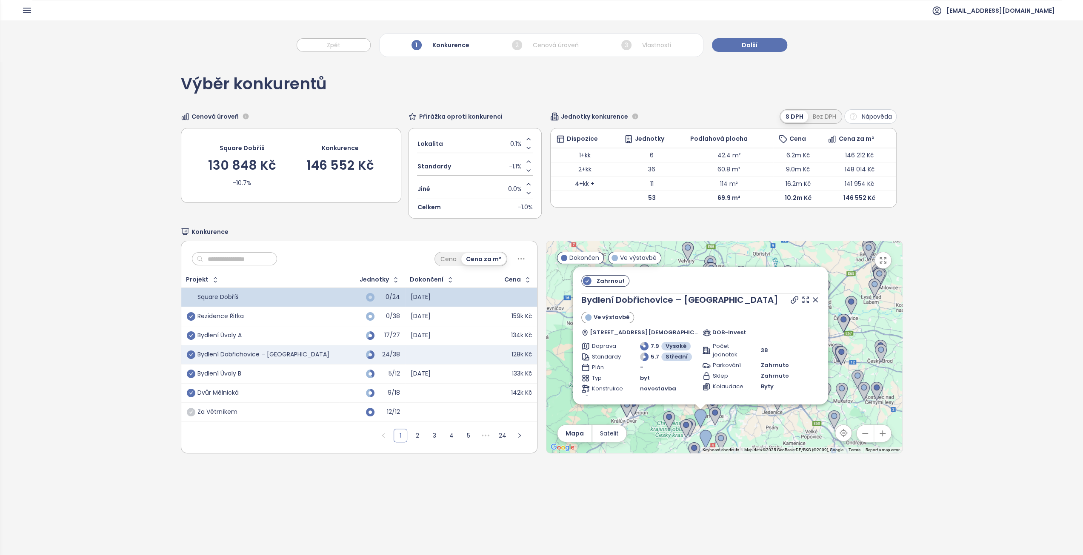
click at [226, 379] on td "Bydlení Úvaly B" at bounding box center [260, 373] width 158 height 19
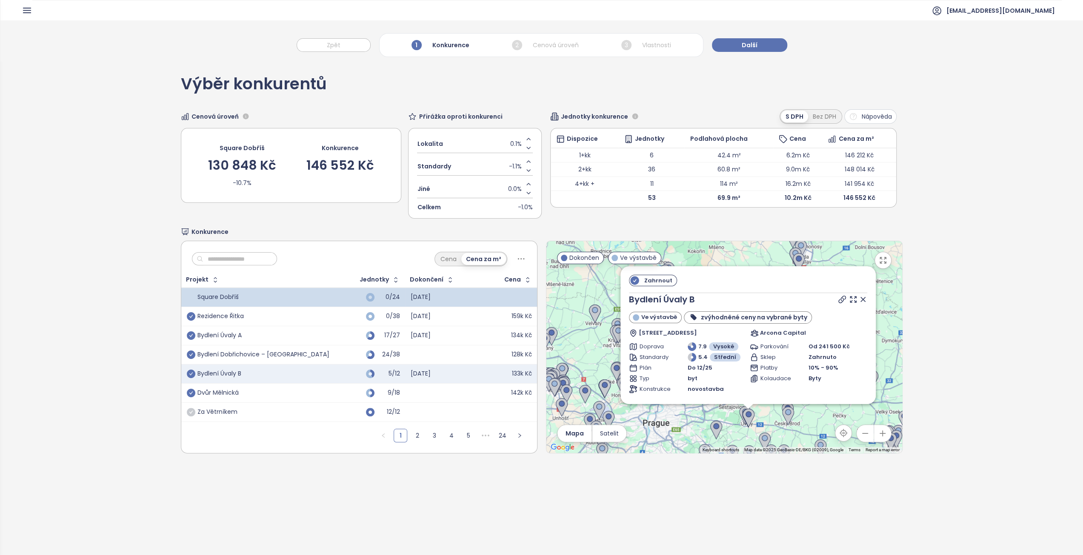
click at [226, 389] on div "Dvůr Mělnická" at bounding box center [217, 393] width 41 height 8
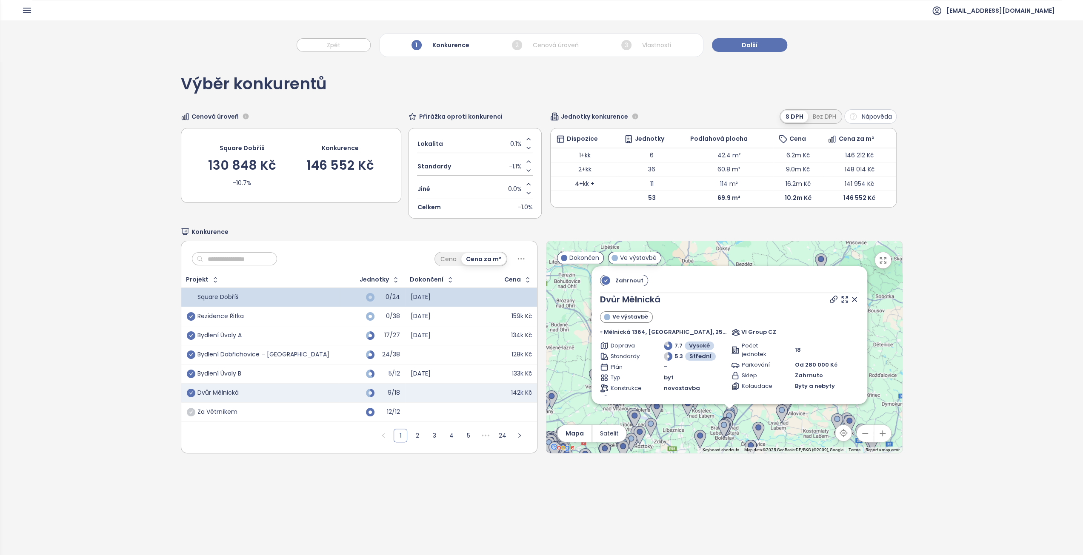
click at [251, 319] on div "Rezidence Řitka" at bounding box center [261, 317] width 148 height 10
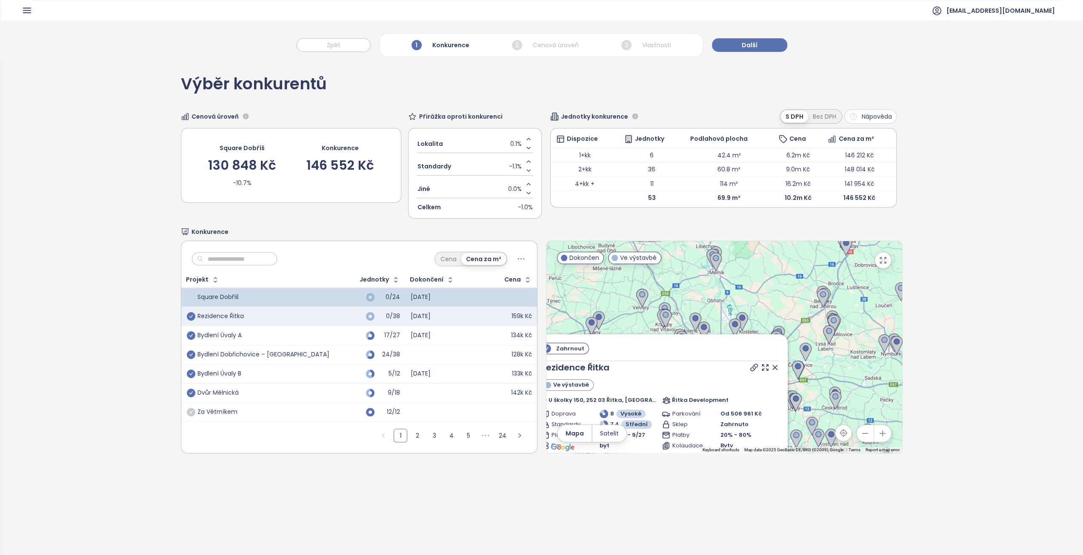
click at [225, 385] on td "Dvůr Mělnická" at bounding box center [260, 392] width 158 height 19
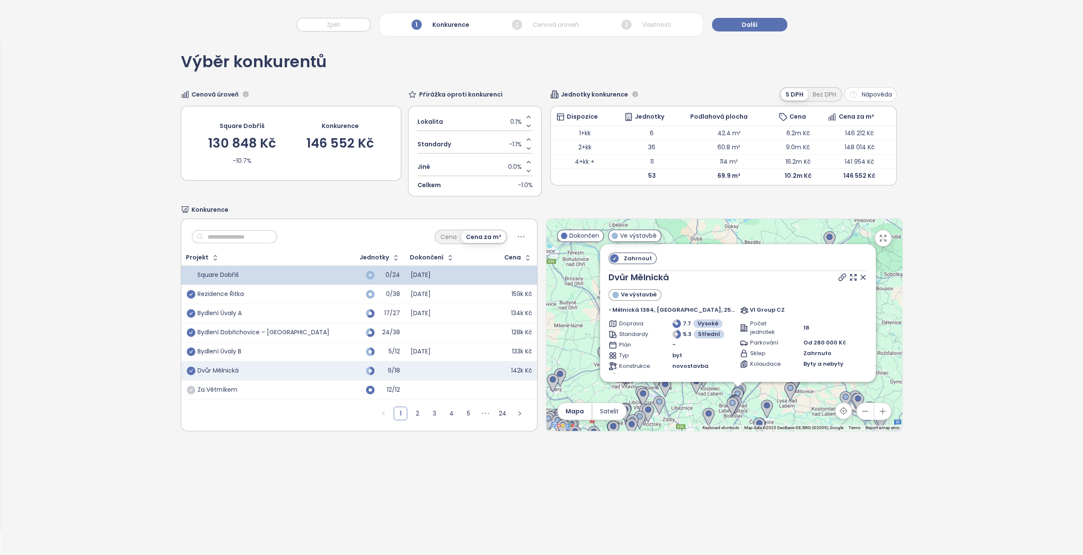
scroll to position [40, 0]
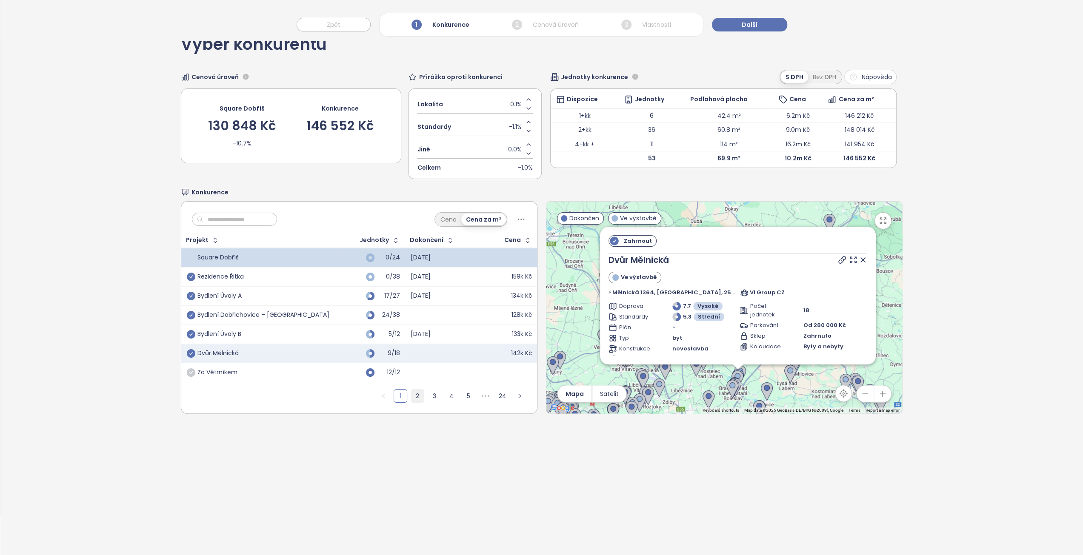
click at [419, 394] on link "2" at bounding box center [417, 396] width 13 height 13
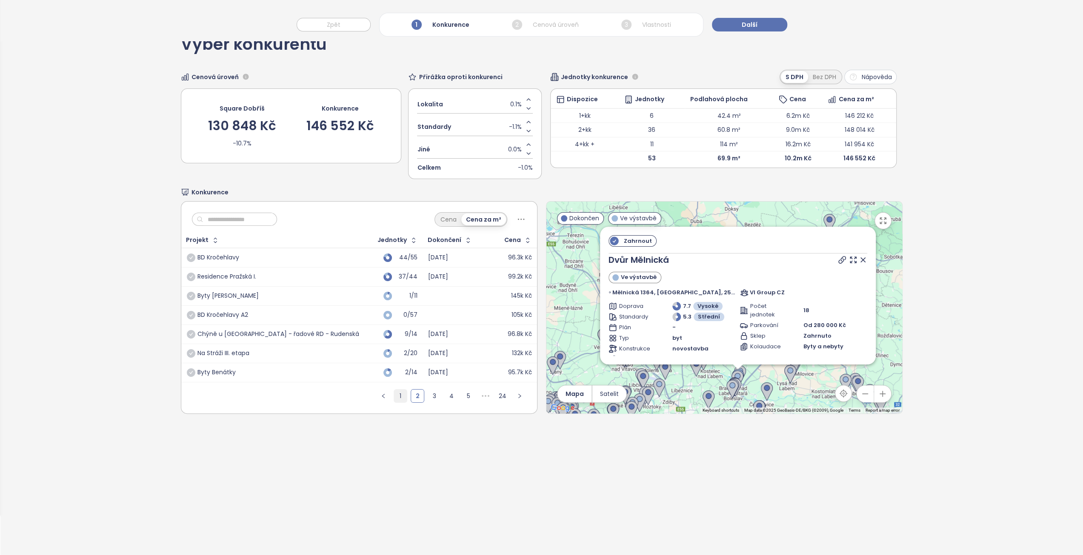
click at [395, 394] on link "1" at bounding box center [400, 396] width 13 height 13
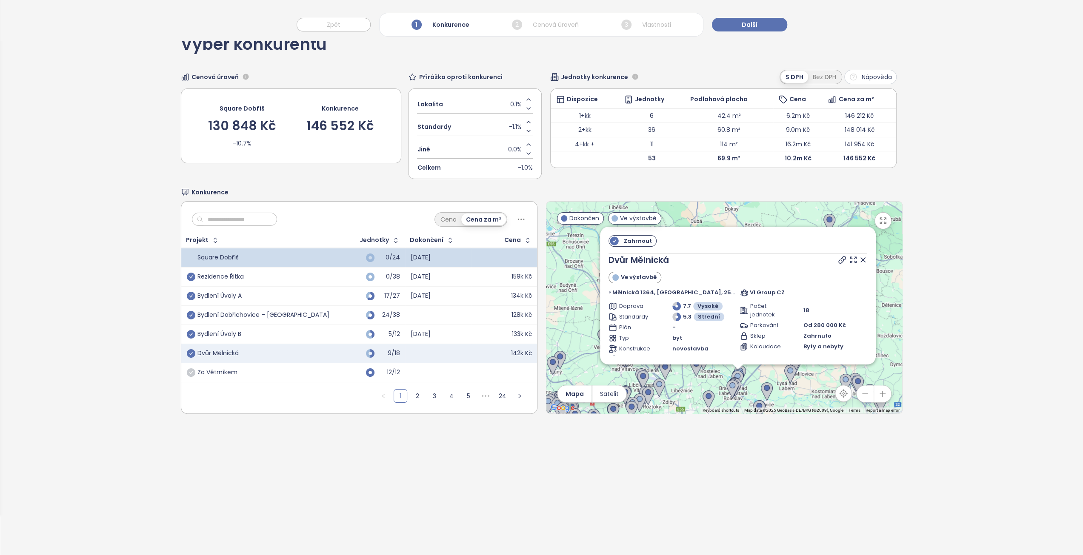
scroll to position [0, 0]
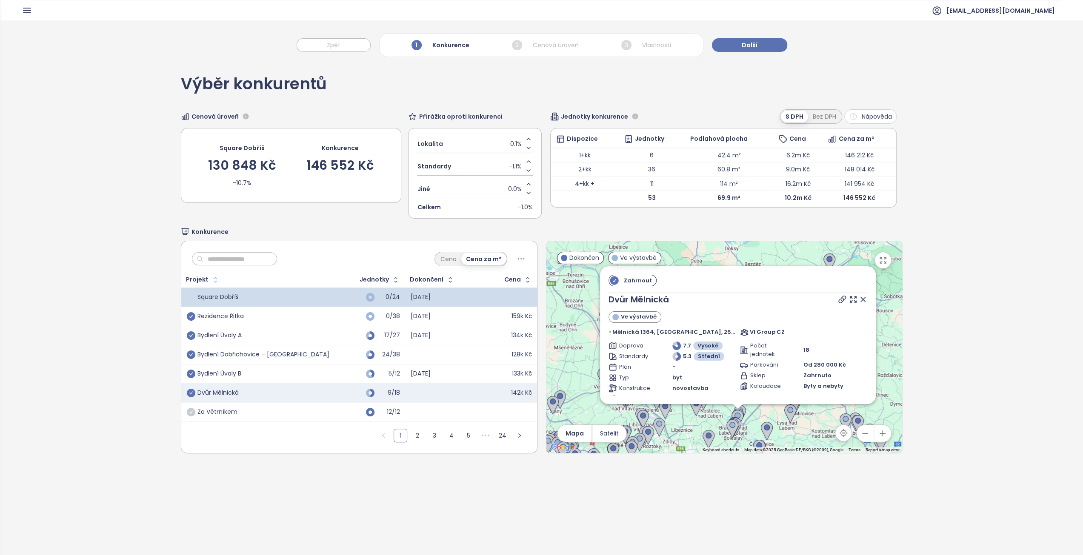
click at [214, 279] on icon "button" at bounding box center [215, 279] width 3 height 5
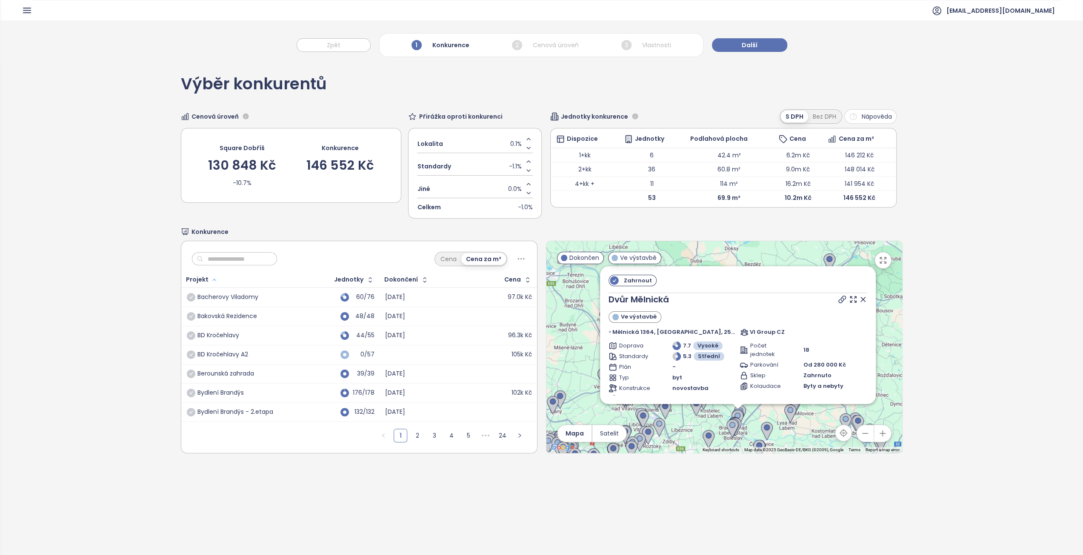
click at [213, 279] on icon "button" at bounding box center [214, 280] width 6 height 10
click at [211, 280] on icon "button" at bounding box center [214, 280] width 6 height 10
click at [197, 279] on div "Projekt" at bounding box center [197, 280] width 23 height 6
click at [201, 277] on div "Projekt" at bounding box center [197, 280] width 23 height 6
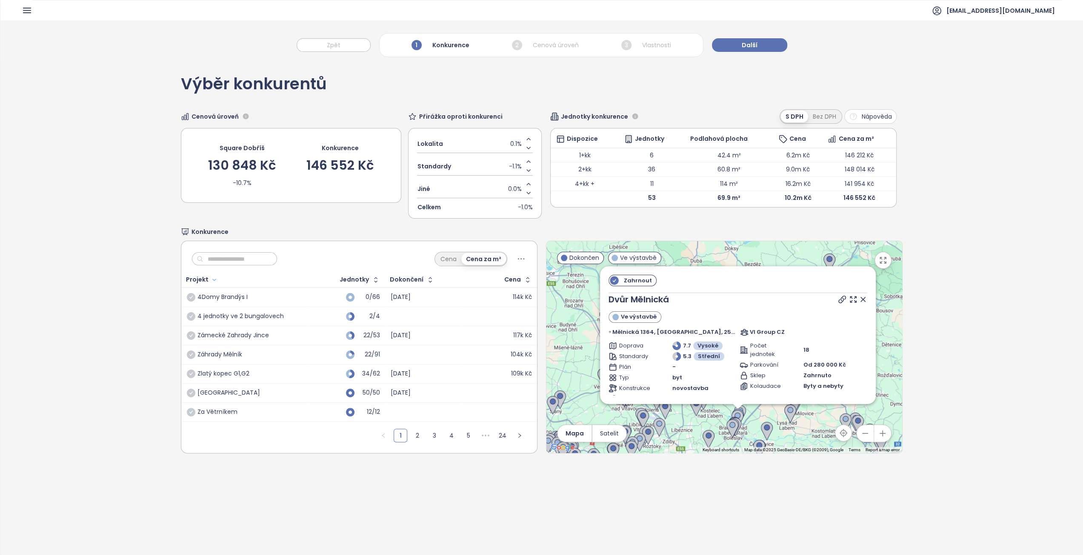
click at [861, 297] on icon at bounding box center [863, 299] width 4 height 4
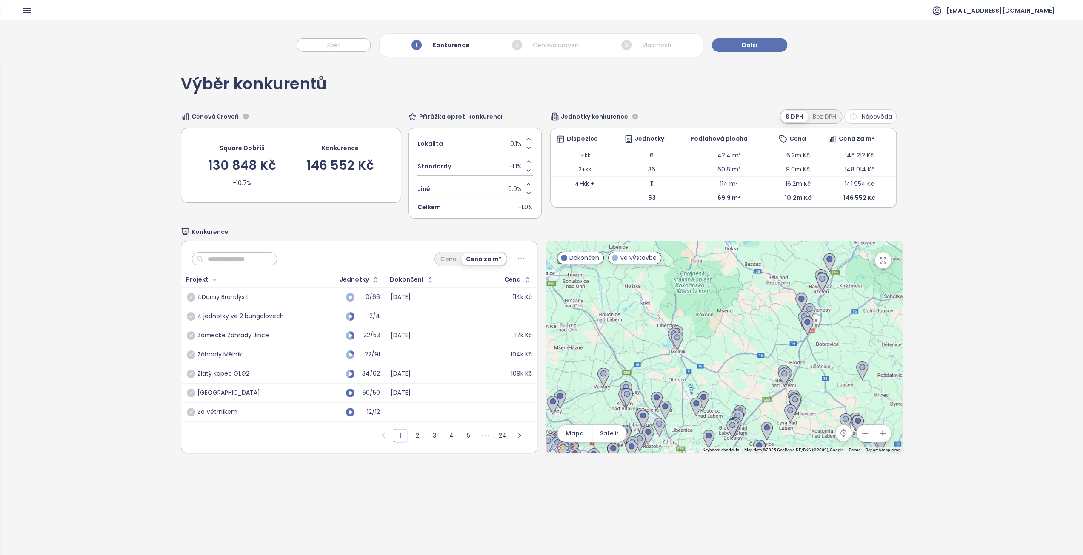
drag, startPoint x: 660, startPoint y: 344, endPoint x: 680, endPoint y: 282, distance: 65.7
click at [680, 282] on div at bounding box center [724, 347] width 356 height 212
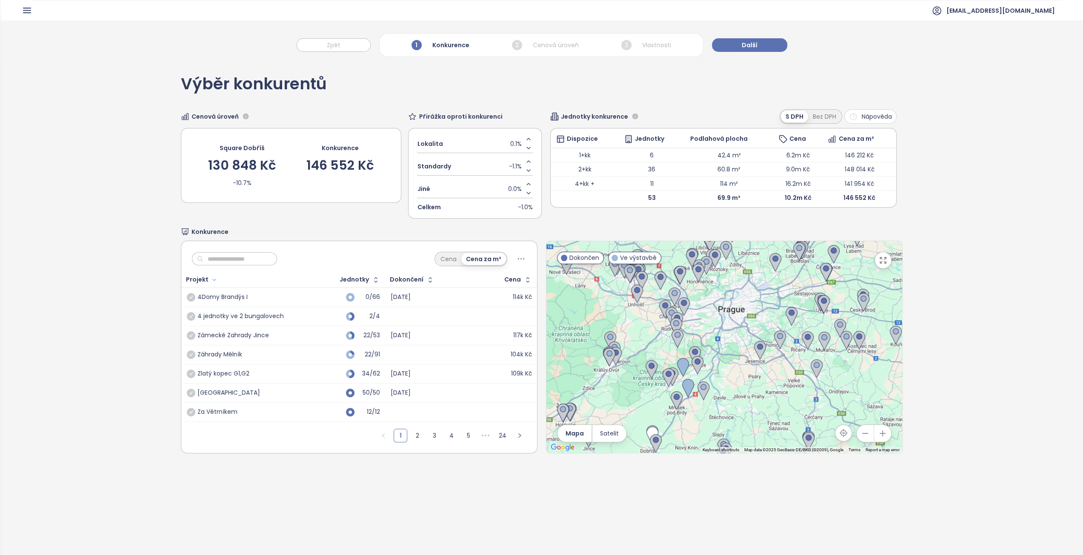
drag, startPoint x: 693, startPoint y: 337, endPoint x: 714, endPoint y: 272, distance: 69.3
click at [714, 272] on div at bounding box center [724, 347] width 356 height 212
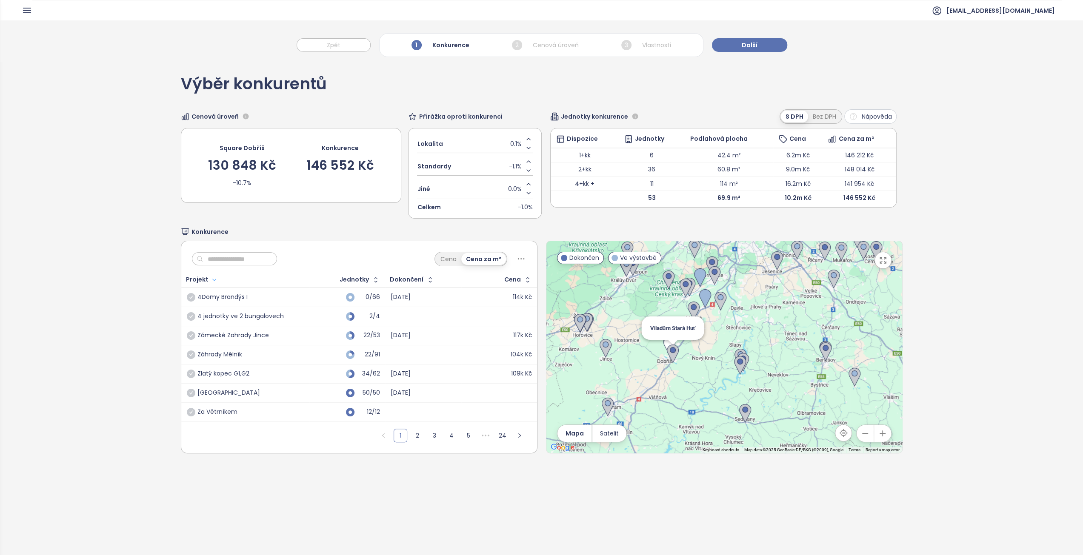
click at [671, 354] on img at bounding box center [673, 354] width 12 height 19
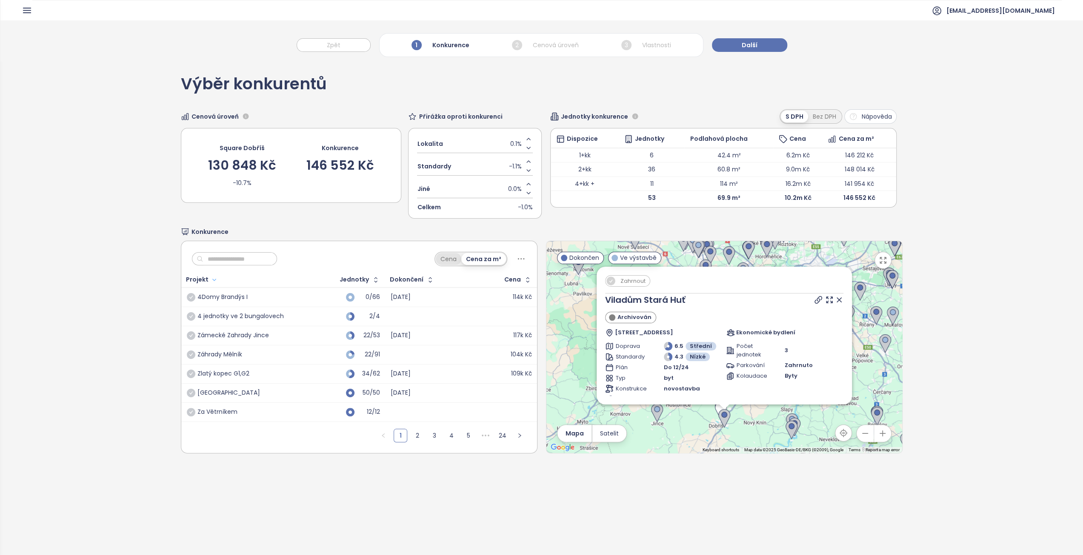
click at [440, 259] on div "Cena" at bounding box center [449, 259] width 26 height 12
click at [477, 255] on div "Cena za m²" at bounding box center [484, 259] width 44 height 12
click at [454, 259] on div "Cena" at bounding box center [449, 259] width 26 height 12
click at [471, 258] on div "Cena za m²" at bounding box center [484, 259] width 44 height 12
click at [516, 255] on icon at bounding box center [521, 259] width 11 height 11
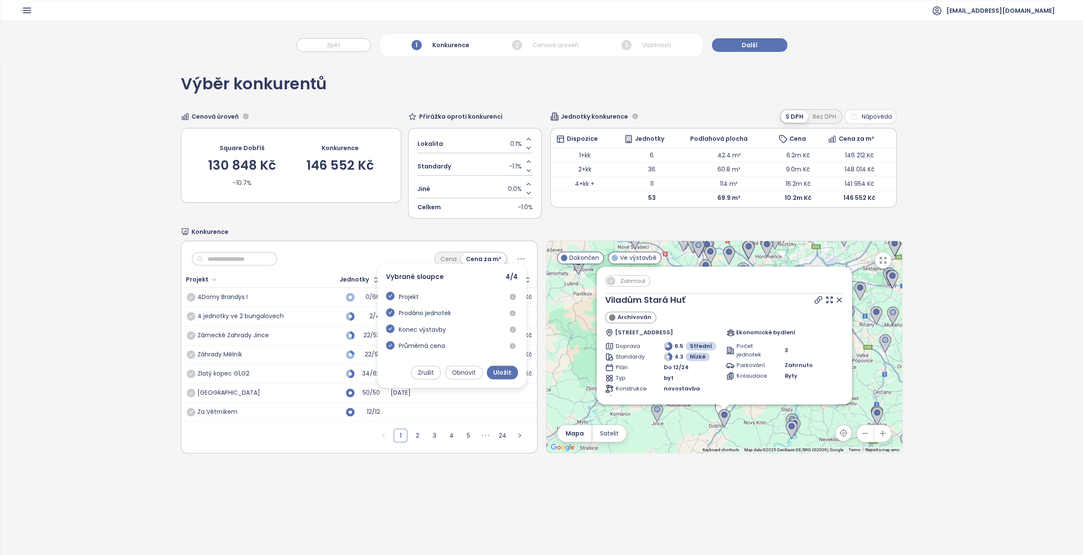
click at [353, 254] on div "Cena Cena za m² Vybrané sloupce 4 / 4 Projekt Prodáno jednotek Konec výstavby P…" at bounding box center [359, 256] width 356 height 31
click at [251, 299] on div "4Domy Brandýs I" at bounding box center [245, 297] width 117 height 10
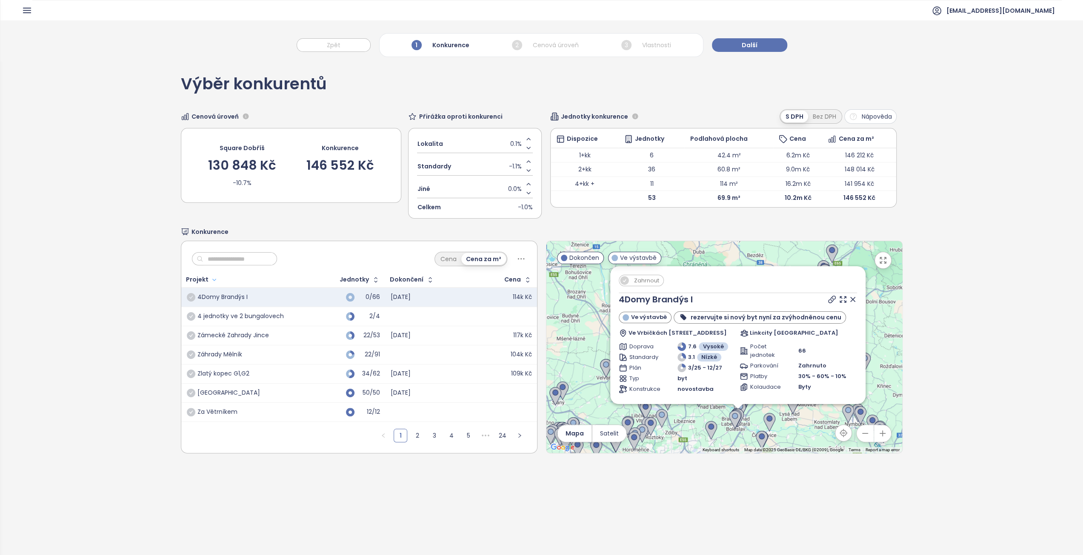
click at [214, 234] on span "Konkurence" at bounding box center [210, 231] width 37 height 9
click at [750, 49] on span "Další" at bounding box center [750, 44] width 16 height 9
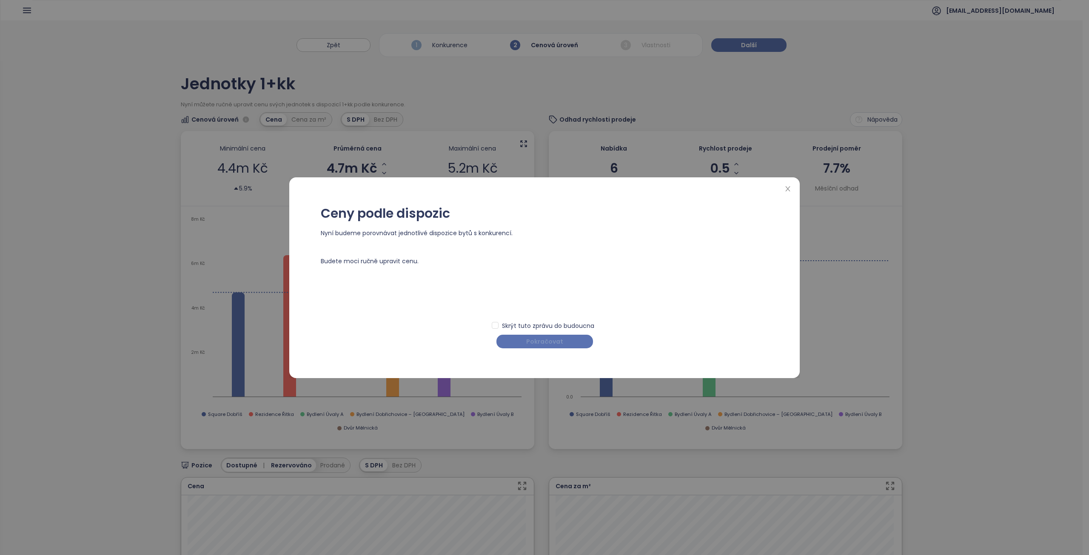
click at [554, 345] on span "Pokračovat" at bounding box center [544, 341] width 37 height 9
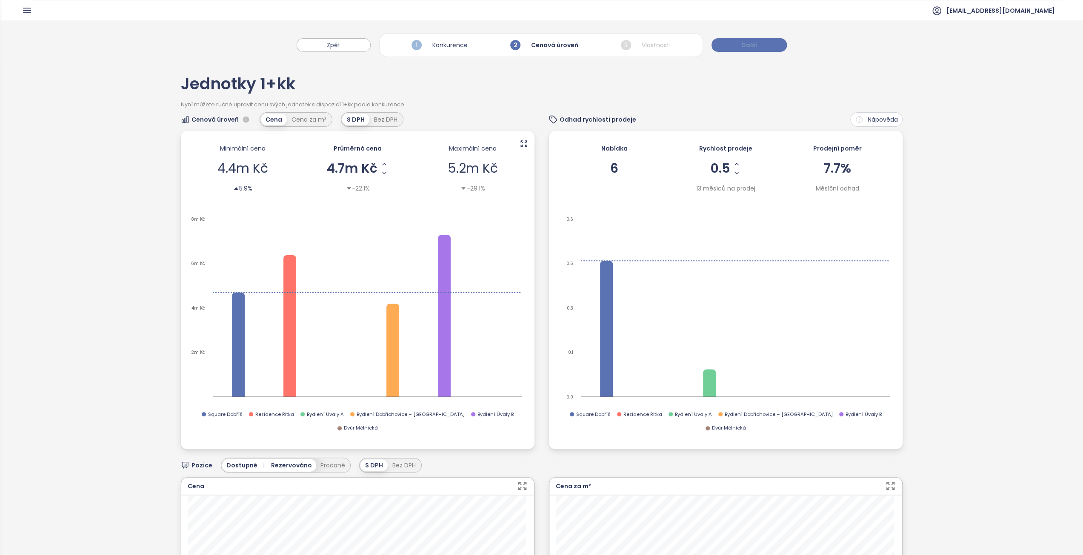
click at [754, 43] on span "Další" at bounding box center [749, 44] width 16 height 9
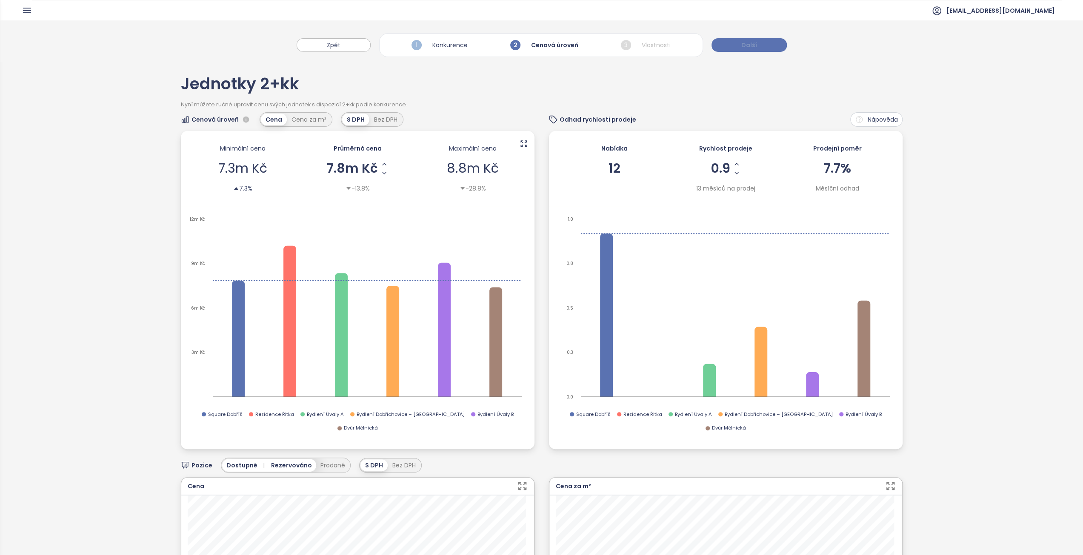
click at [738, 50] on button "Další" at bounding box center [749, 45] width 75 height 14
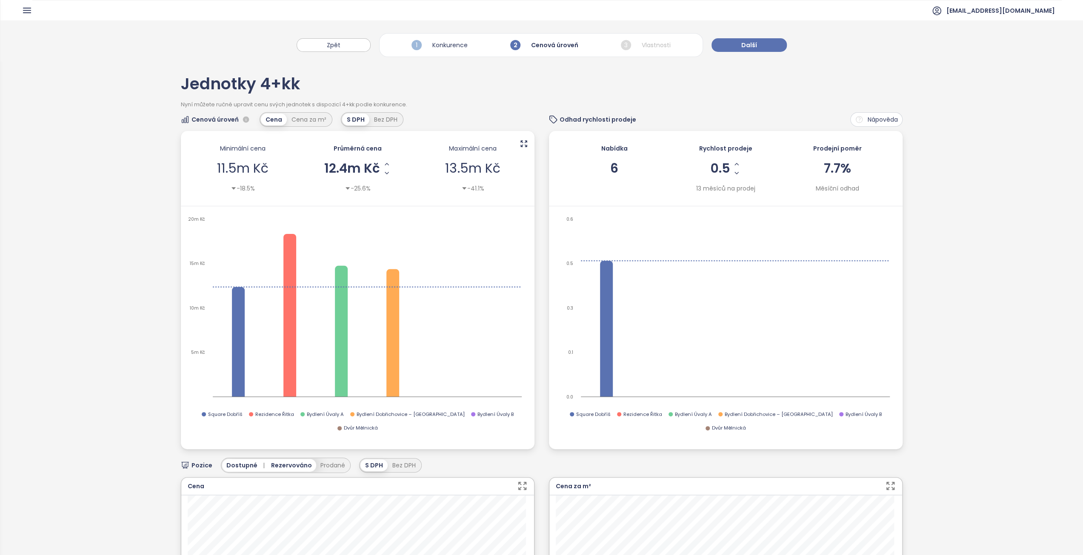
click at [762, 81] on div "Jednotky 4+kk" at bounding box center [542, 88] width 722 height 25
click at [761, 43] on button "Další" at bounding box center [749, 45] width 75 height 14
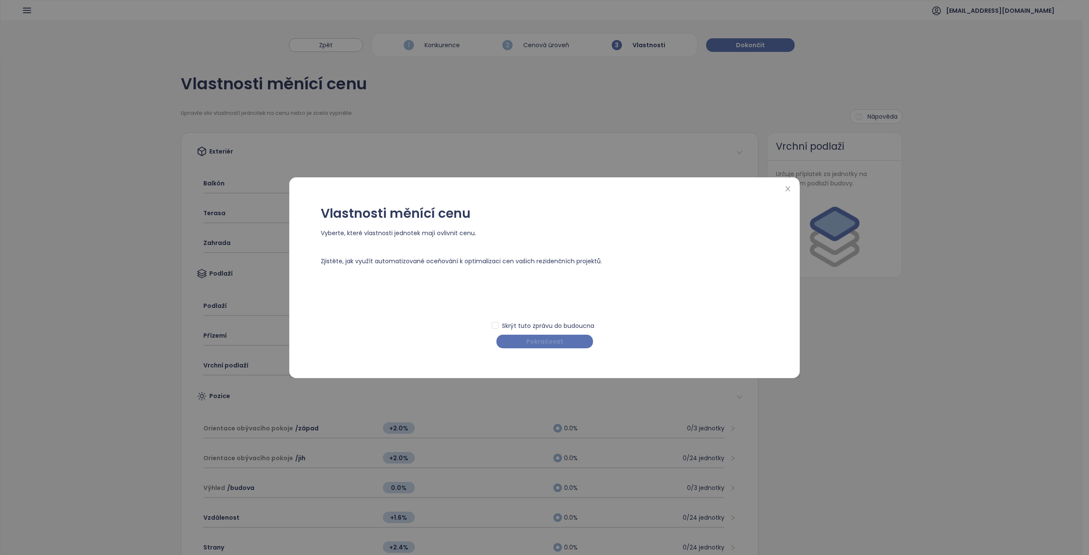
click at [549, 341] on span "Pokračovat" at bounding box center [544, 341] width 37 height 9
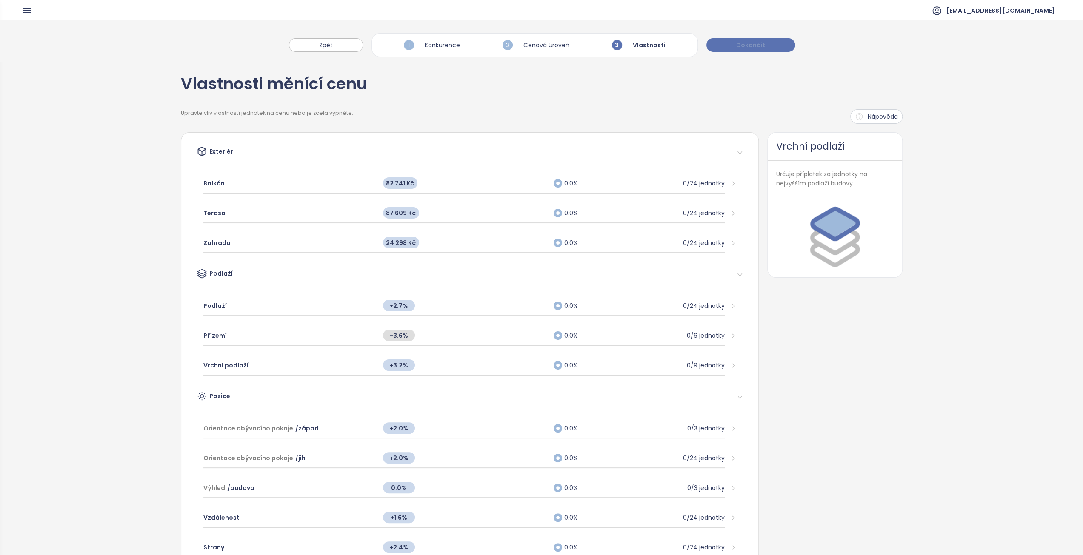
click at [756, 45] on span "Dokončit" at bounding box center [750, 44] width 29 height 9
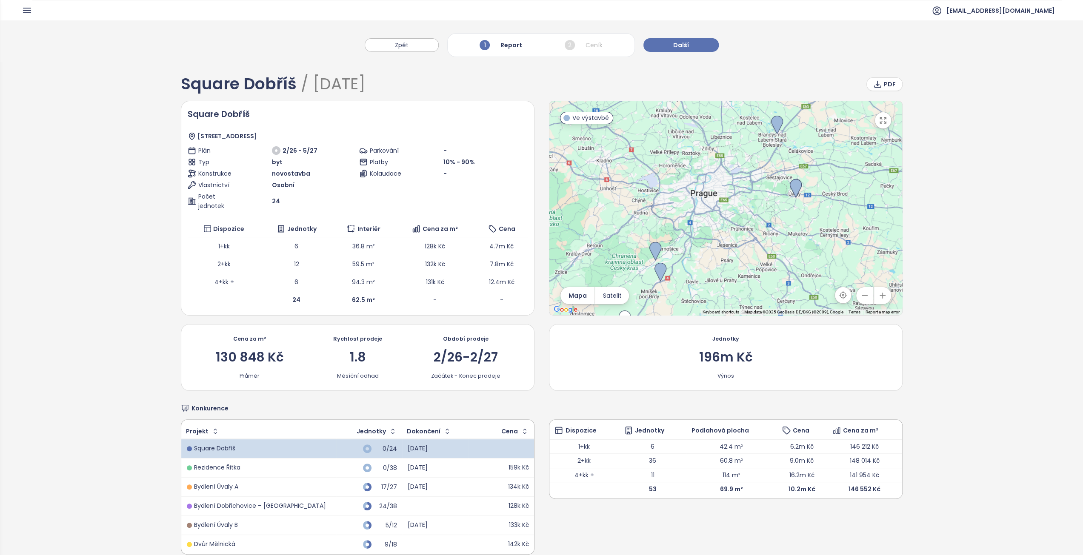
click at [680, 52] on div "Zpět 1 Report 2 Ceník Další" at bounding box center [541, 40] width 1083 height 41
click at [680, 49] on span "Další" at bounding box center [681, 44] width 16 height 9
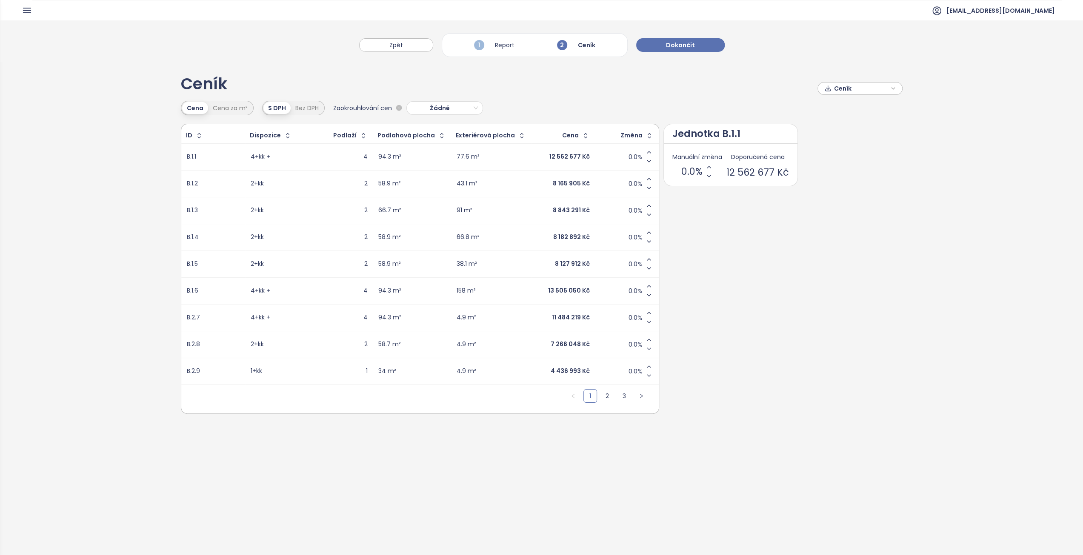
click at [650, 83] on div "Ceník Ceník" at bounding box center [542, 88] width 722 height 25
click at [675, 81] on div "Ceník Ceník" at bounding box center [542, 88] width 722 height 25
click at [672, 86] on div "Ceník Ceník" at bounding box center [542, 88] width 722 height 25
click at [673, 48] on span "Dokončit" at bounding box center [680, 44] width 29 height 9
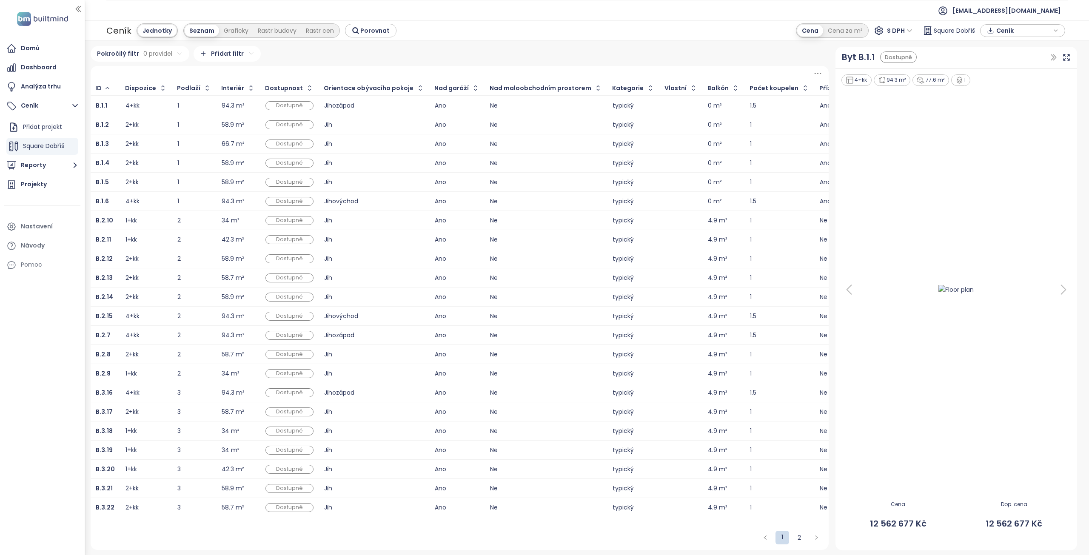
click at [1009, 33] on span "Ceník" at bounding box center [1024, 30] width 55 height 13
click at [1018, 75] on span "Stáhnout" at bounding box center [1013, 73] width 30 height 9
click at [933, 203] on div at bounding box center [957, 289] width 232 height 405
click at [803, 537] on link "2" at bounding box center [799, 538] width 13 height 13
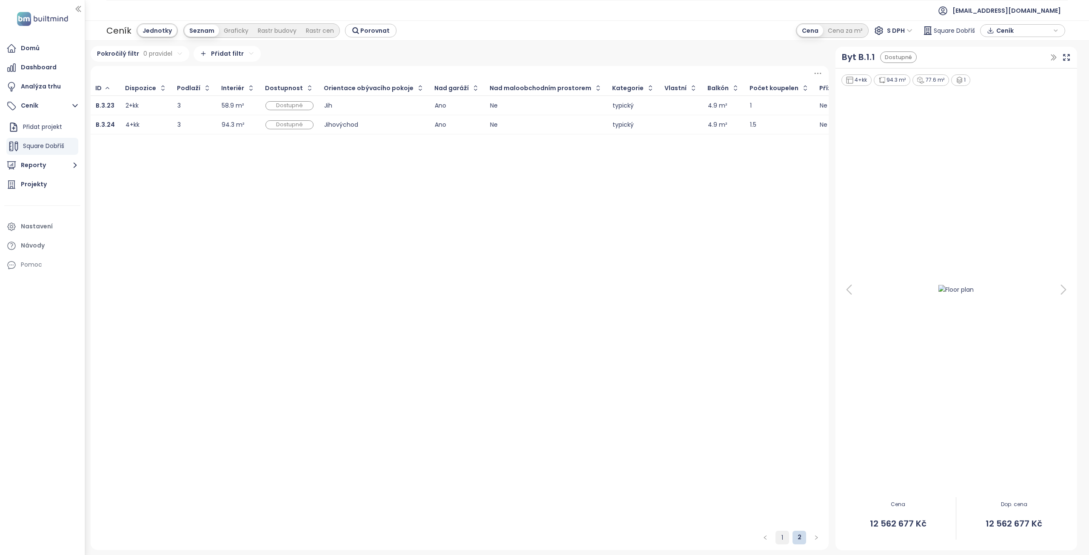
click at [778, 537] on link "1" at bounding box center [782, 538] width 13 height 13
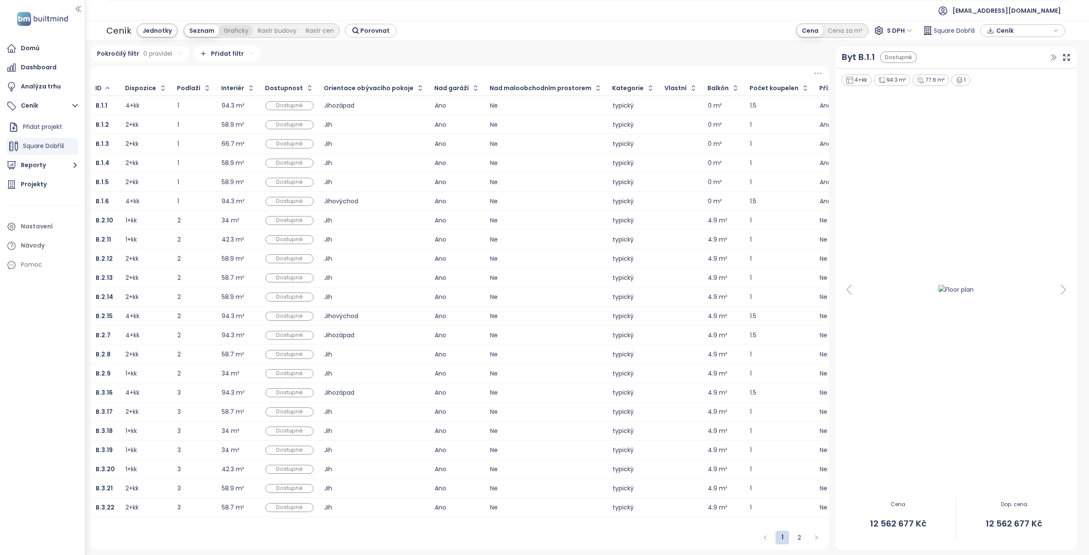
click at [232, 31] on div "Graficky" at bounding box center [236, 31] width 34 height 12
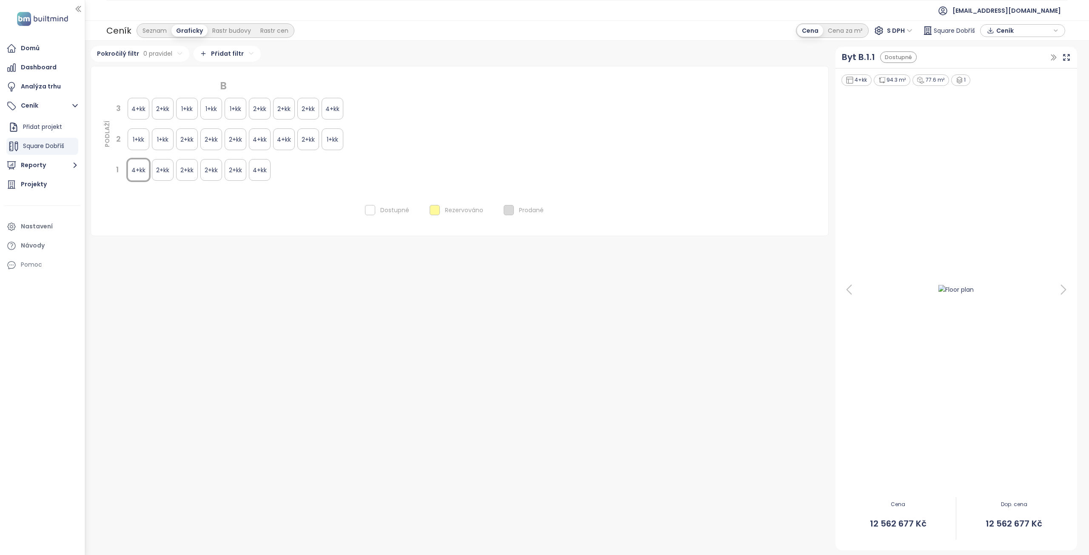
click at [425, 207] on div "Rezervováno" at bounding box center [457, 210] width 64 height 20
click at [429, 207] on div "Rezervováno" at bounding box center [457, 210] width 64 height 20
click at [431, 209] on div at bounding box center [435, 210] width 10 height 10
click at [377, 210] on div "Dostupné" at bounding box center [387, 210] width 54 height 20
click at [369, 210] on div at bounding box center [370, 210] width 10 height 10
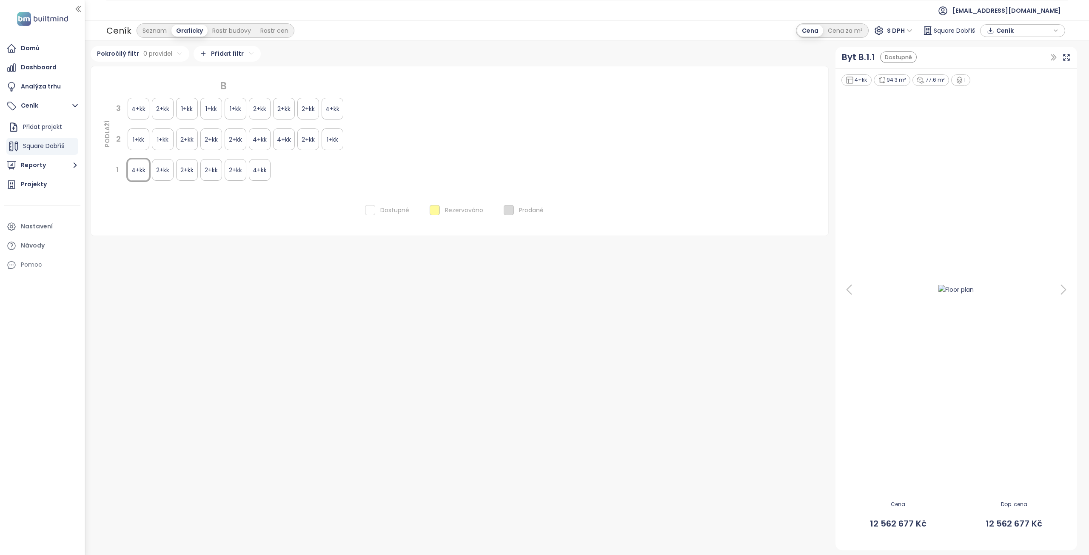
click at [510, 208] on div at bounding box center [509, 210] width 10 height 10
click at [138, 140] on div "1+kk" at bounding box center [139, 140] width 22 height 22
click at [140, 102] on div "4+kk" at bounding box center [139, 109] width 22 height 22
click at [218, 34] on div "Rastr budovy" at bounding box center [232, 31] width 48 height 12
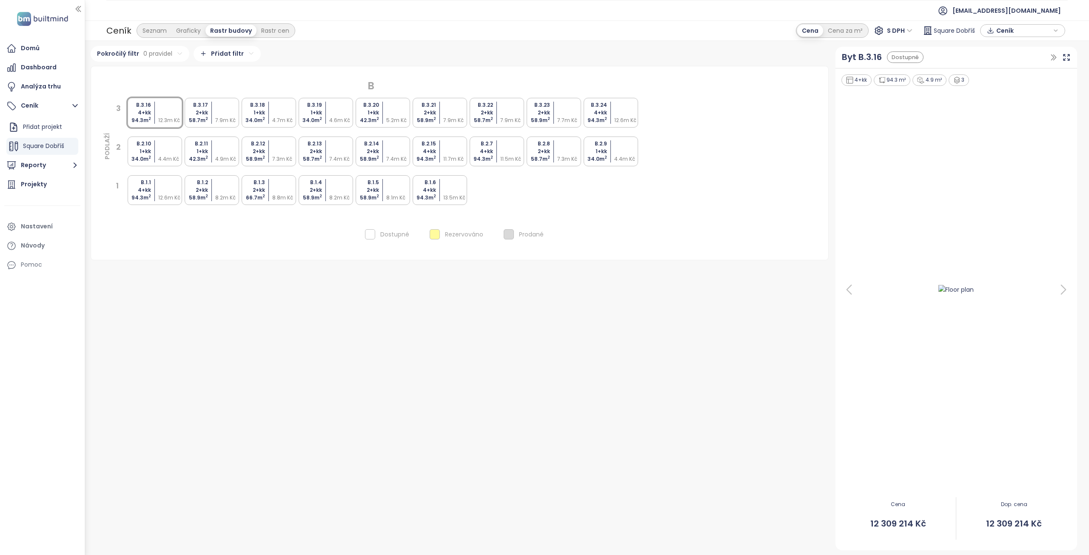
click at [1021, 23] on div "Cena Cena za m² S [GEOGRAPHIC_DATA] Dobříš Ceník" at bounding box center [931, 30] width 275 height 17
click at [1015, 30] on span "Ceník" at bounding box center [1024, 30] width 55 height 13
click at [642, 274] on div "Pokročilý filtr 0 pravidel Přidat filtr B PODLAŽÍ 3 B.3.16 4+kk 94.3 m 2 12.3m …" at bounding box center [460, 298] width 738 height 504
click at [264, 27] on div "Rastr cen" at bounding box center [275, 31] width 37 height 12
click at [234, 29] on div "Rastr budovy" at bounding box center [230, 31] width 48 height 12
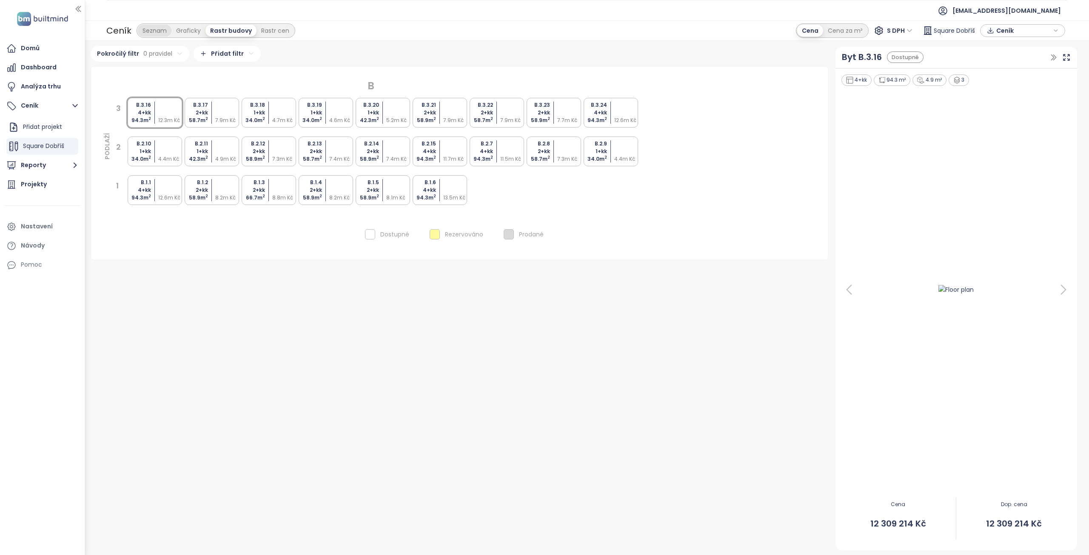
click at [155, 31] on div "Seznam" at bounding box center [155, 31] width 34 height 12
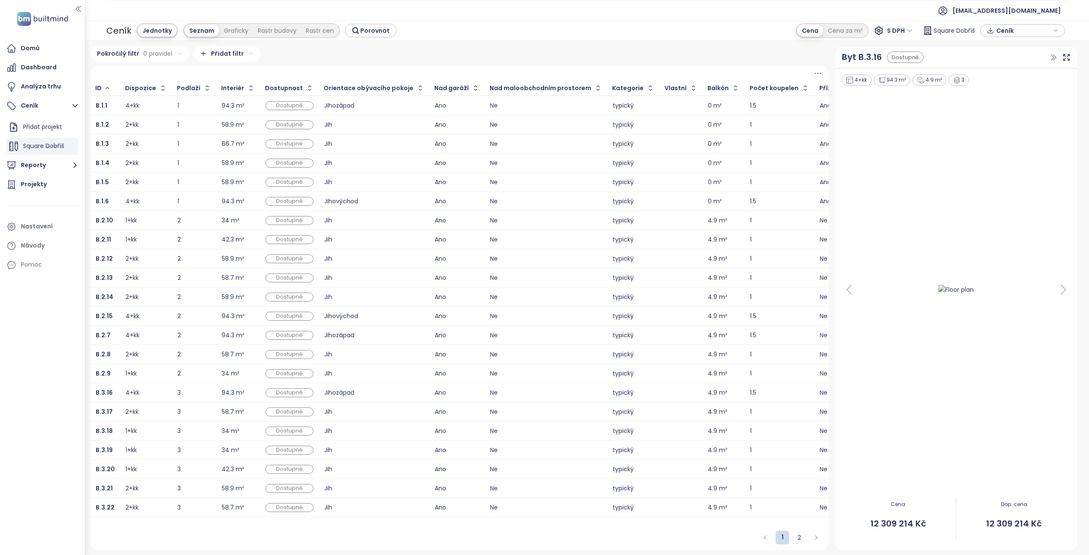
click at [1016, 22] on div "Cena Cena za m² S [GEOGRAPHIC_DATA] Dobříš Ceník" at bounding box center [931, 30] width 275 height 17
click at [1004, 34] on span "Ceník" at bounding box center [1024, 30] width 55 height 13
click at [1010, 45] on span "XLSX" at bounding box center [1009, 46] width 23 height 13
click at [1020, 77] on div "CSV" at bounding box center [1026, 76] width 50 height 9
click at [1002, 29] on span "Ceník" at bounding box center [1024, 30] width 55 height 13
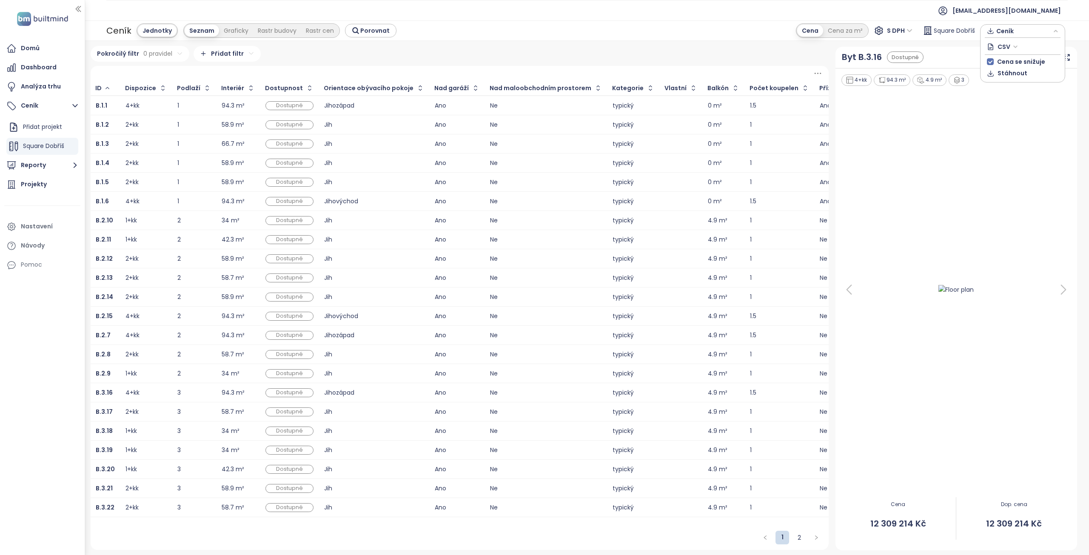
click at [1015, 49] on span "CSV" at bounding box center [1008, 46] width 20 height 13
click at [1013, 45] on span "CSV" at bounding box center [1008, 46] width 20 height 13
click at [1014, 73] on span "Stáhnout" at bounding box center [1013, 73] width 30 height 9
click at [235, 32] on div "Graficky" at bounding box center [236, 31] width 34 height 12
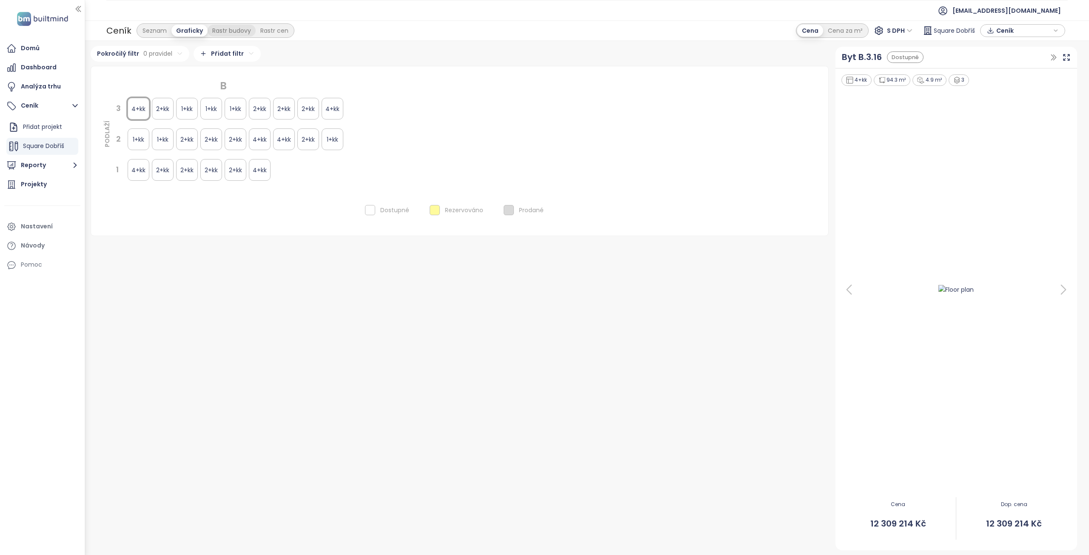
click at [229, 30] on div "Rastr budovy" at bounding box center [232, 31] width 48 height 12
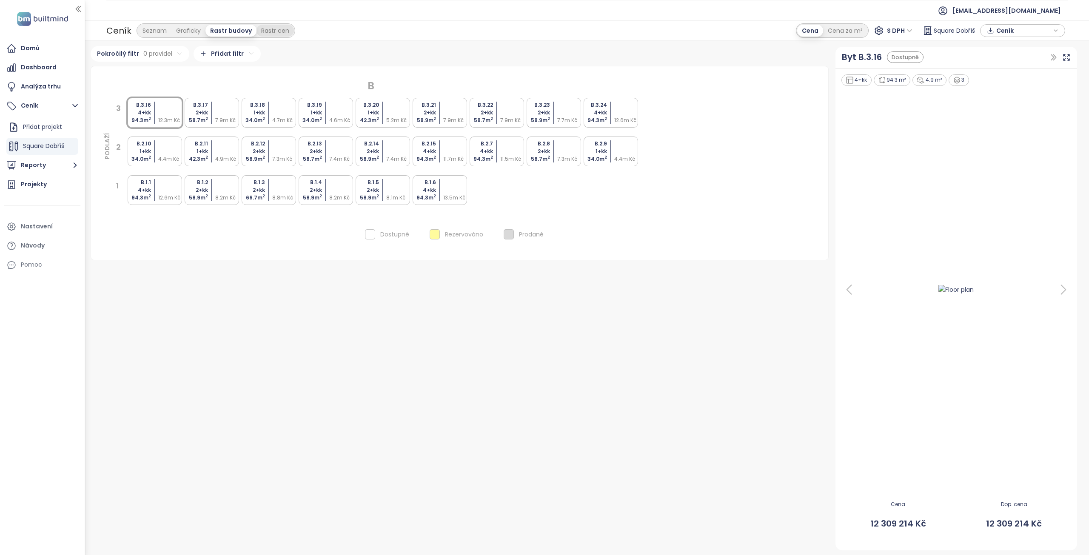
click at [268, 32] on div "Rastr cen" at bounding box center [275, 31] width 37 height 12
click at [225, 32] on div "Rastr budovy" at bounding box center [230, 31] width 48 height 12
click at [1032, 33] on span "Ceník" at bounding box center [1024, 30] width 55 height 13
click at [966, 288] on img at bounding box center [956, 290] width 54 height 14
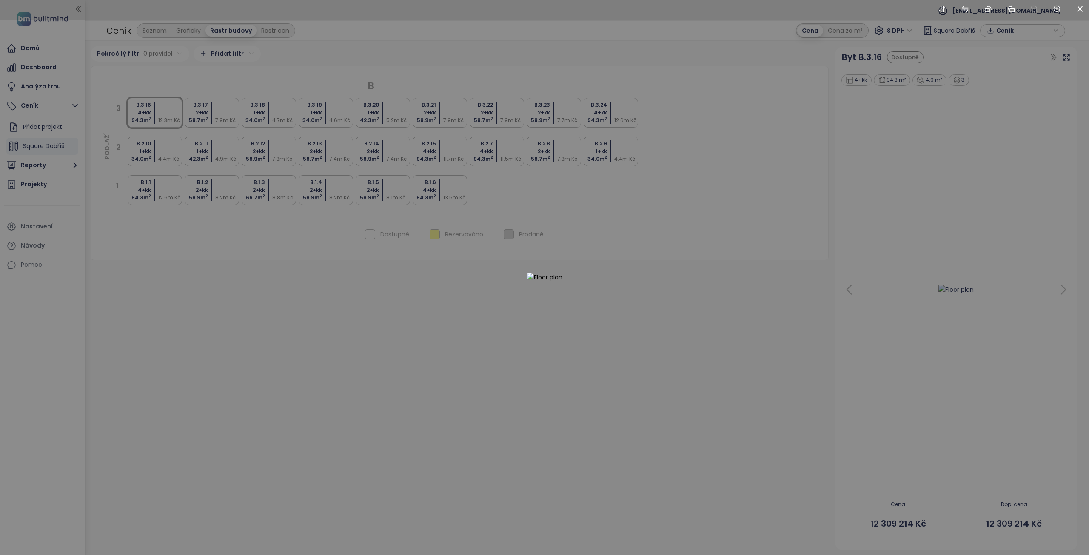
click at [897, 234] on div at bounding box center [544, 277] width 1089 height 555
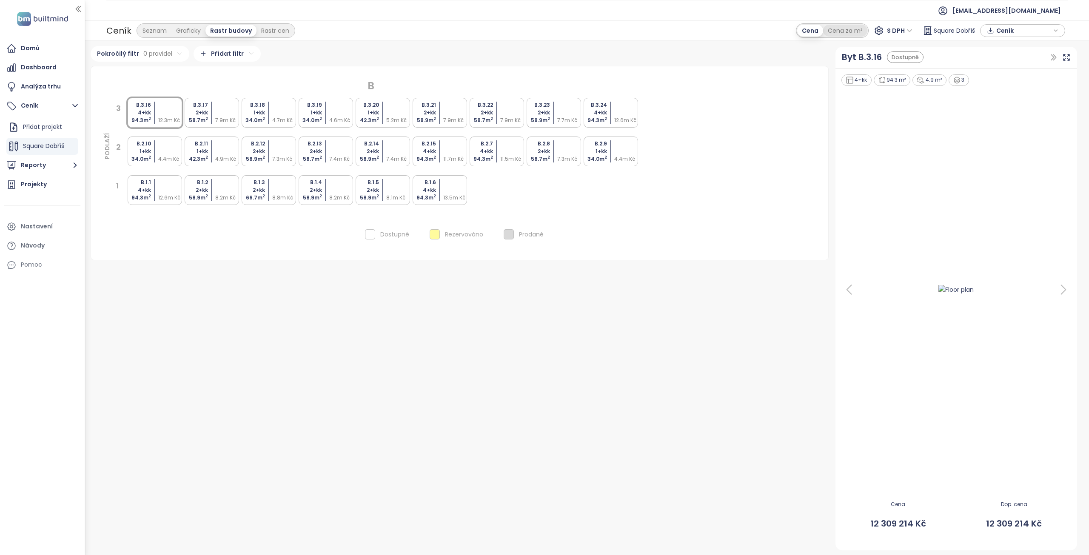
click at [847, 31] on div "Cena za m²" at bounding box center [845, 31] width 44 height 12
click at [809, 30] on div "Cena" at bounding box center [810, 31] width 26 height 12
click at [847, 29] on div "Cena za m²" at bounding box center [845, 31] width 44 height 12
click at [816, 31] on div "Cena" at bounding box center [810, 31] width 26 height 12
click at [848, 27] on div "Cena za m²" at bounding box center [845, 31] width 44 height 12
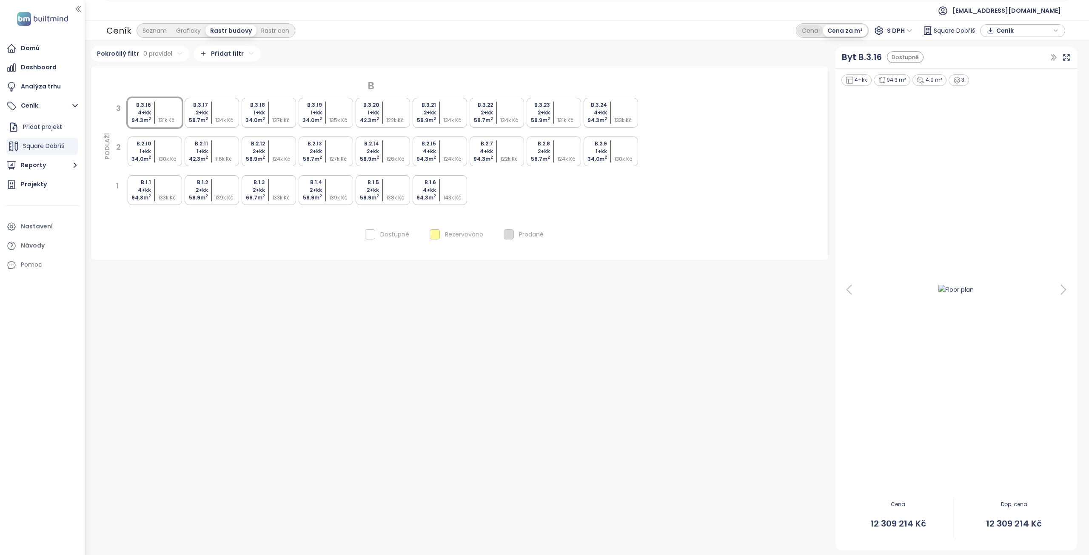
click at [810, 31] on div "Cena" at bounding box center [810, 31] width 26 height 12
click at [851, 32] on div "Cena za m²" at bounding box center [845, 31] width 44 height 12
click at [812, 32] on div "Cena" at bounding box center [810, 31] width 26 height 12
click at [426, 194] on div "94.3 m 2" at bounding box center [423, 198] width 25 height 8
click at [364, 183] on div "B.1.5" at bounding box center [366, 183] width 25 height 8
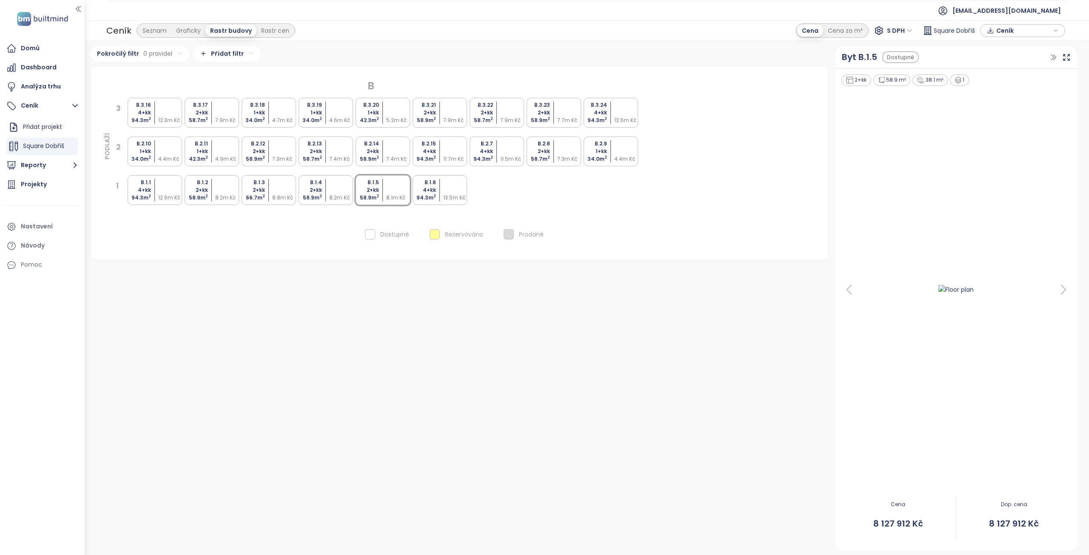
click at [422, 146] on div "B.2.15" at bounding box center [423, 144] width 25 height 8
click at [432, 112] on div "2+kk" at bounding box center [423, 113] width 25 height 8
click at [358, 114] on div "1+kk" at bounding box center [366, 113] width 25 height 8
click at [322, 116] on div "1+kk" at bounding box center [309, 113] width 25 height 8
click at [277, 115] on div at bounding box center [284, 113] width 25 height 8
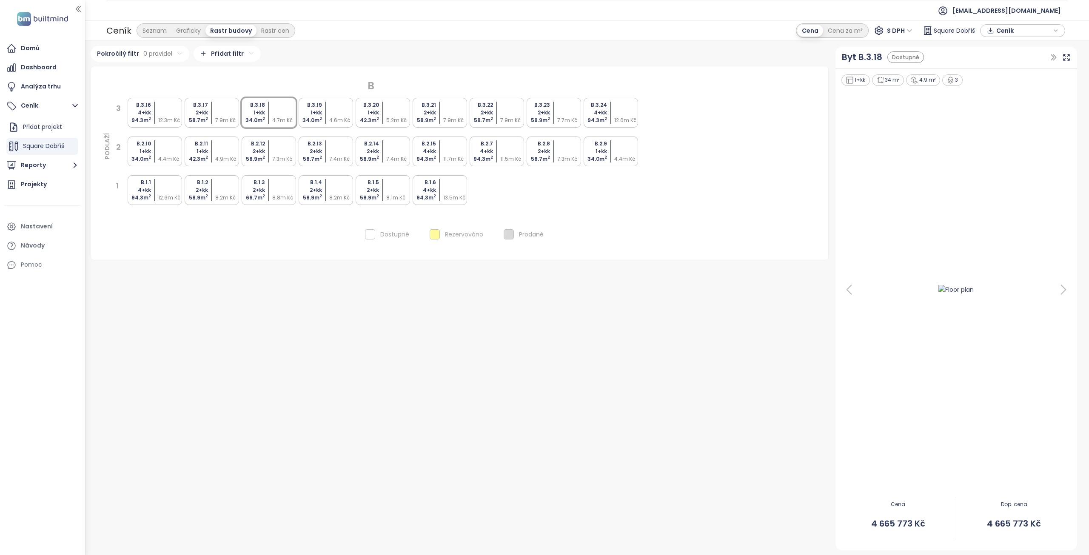
click at [194, 113] on div "2+kk" at bounding box center [195, 113] width 25 height 8
click at [159, 113] on div at bounding box center [170, 113] width 25 height 8
click at [156, 148] on div "B.2.10 1+kk 34.0 m 2 4.4m Kč" at bounding box center [155, 152] width 54 height 30
click at [200, 148] on div "1+kk" at bounding box center [195, 152] width 25 height 8
click at [845, 29] on div "Cena za m²" at bounding box center [845, 31] width 44 height 12
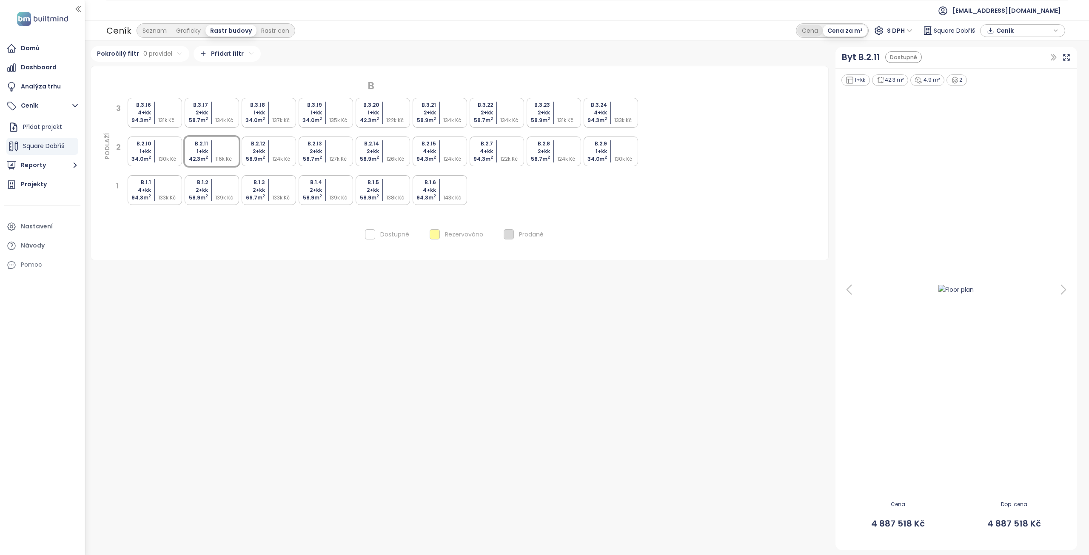
click at [811, 29] on div "Cena" at bounding box center [810, 31] width 26 height 12
click at [391, 319] on div "Pokročilý filtr 0 pravidel Přidat filtr B PODLAŽÍ 3 B.3.16 4+kk 94.3 m 2 12.3m …" at bounding box center [460, 298] width 738 height 504
drag, startPoint x: 362, startPoint y: 442, endPoint x: 357, endPoint y: 439, distance: 5.4
click at [362, 442] on div "Pokročilý filtr 0 pravidel Přidat filtr B PODLAŽÍ 3 B.3.16 4+kk 94.3 m 2 12.3m …" at bounding box center [460, 298] width 738 height 504
click at [184, 27] on div "Graficky" at bounding box center [189, 31] width 34 height 12
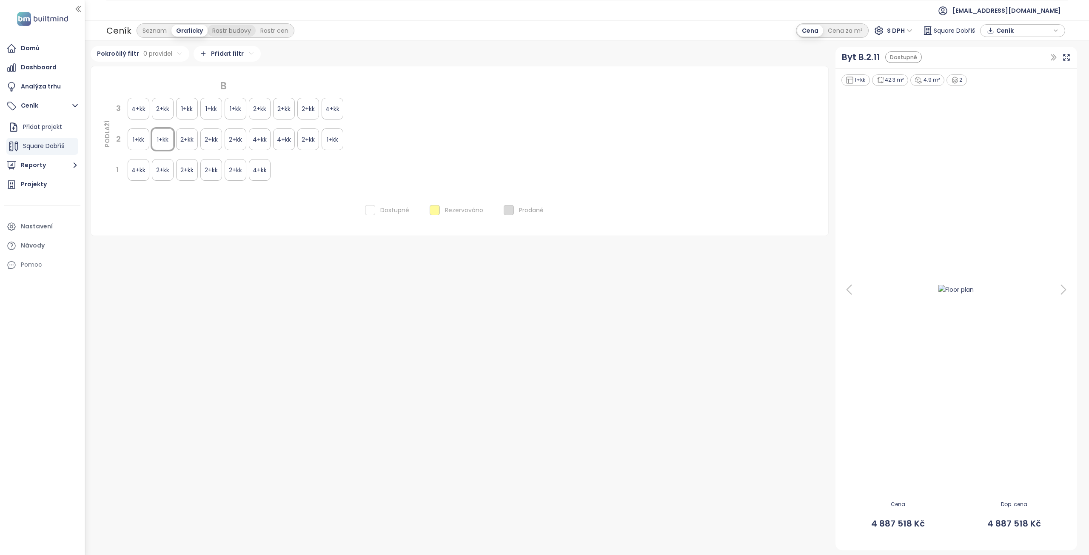
click at [225, 29] on div "Rastr budovy" at bounding box center [232, 31] width 48 height 12
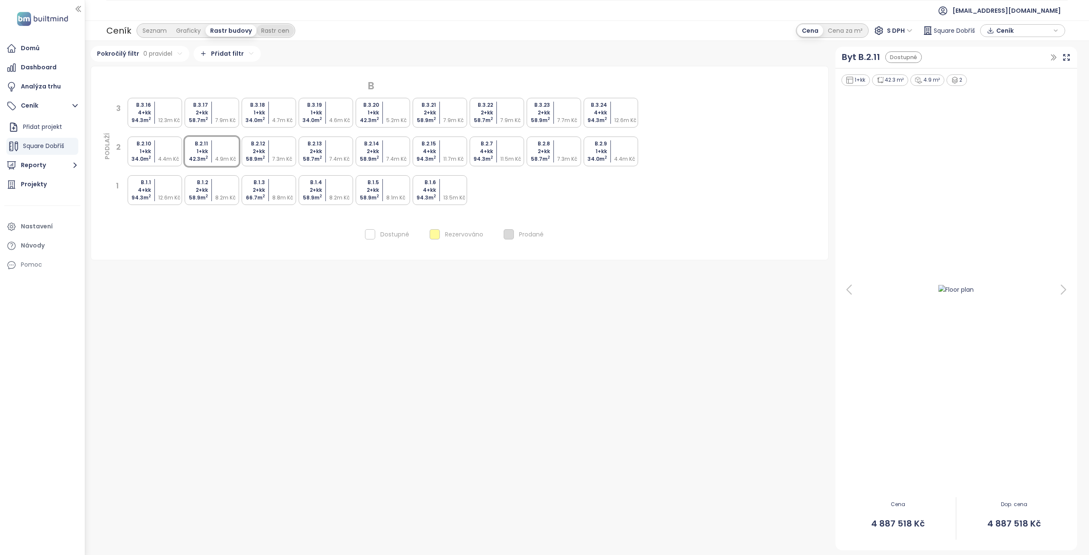
click at [272, 29] on div "Rastr cen" at bounding box center [275, 31] width 37 height 12
click at [219, 31] on div "Rastr budovy" at bounding box center [230, 31] width 48 height 12
click at [848, 29] on div "Cena za m²" at bounding box center [845, 31] width 44 height 12
click at [377, 404] on div "Pokročilý filtr 0 pravidel Přidat filtr B PODLAŽÍ 3 B.3.16 4+kk 94.3 m 2 131k K…" at bounding box center [460, 298] width 738 height 504
click at [510, 362] on div "Pokročilý filtr 0 pravidel Přidat filtr B PODLAŽÍ 3 B.3.16 4+kk 94.3 m 2 131k K…" at bounding box center [460, 298] width 738 height 504
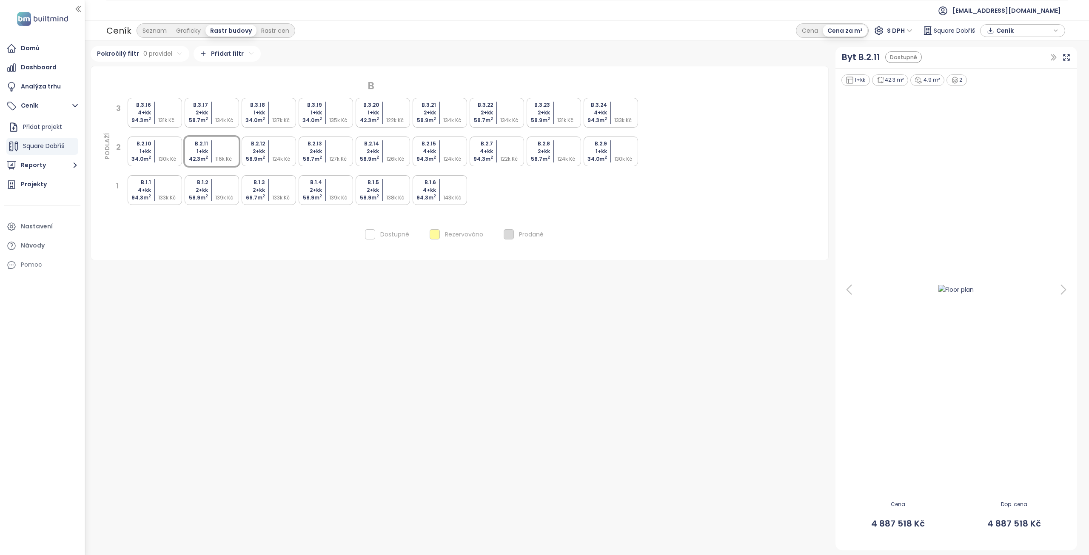
click at [433, 356] on div "Pokročilý filtr 0 pravidel Přidat filtr B PODLAŽÍ 3 B.3.16 4+kk 94.3 m 2 131k K…" at bounding box center [460, 298] width 738 height 504
click at [721, 323] on div "Pokročilý filtr 0 pravidel Přidat filtr B PODLAŽÍ 3 B.3.16 4+kk 94.3 m 2 131k K…" at bounding box center [460, 298] width 738 height 504
click at [626, 23] on div "Ceník Seznam Graficky Rastr budovy Rastr cen Cena Cena za m² S DPH Square Dobří…" at bounding box center [587, 30] width 1004 height 20
click at [151, 30] on div "Seznam" at bounding box center [155, 31] width 34 height 12
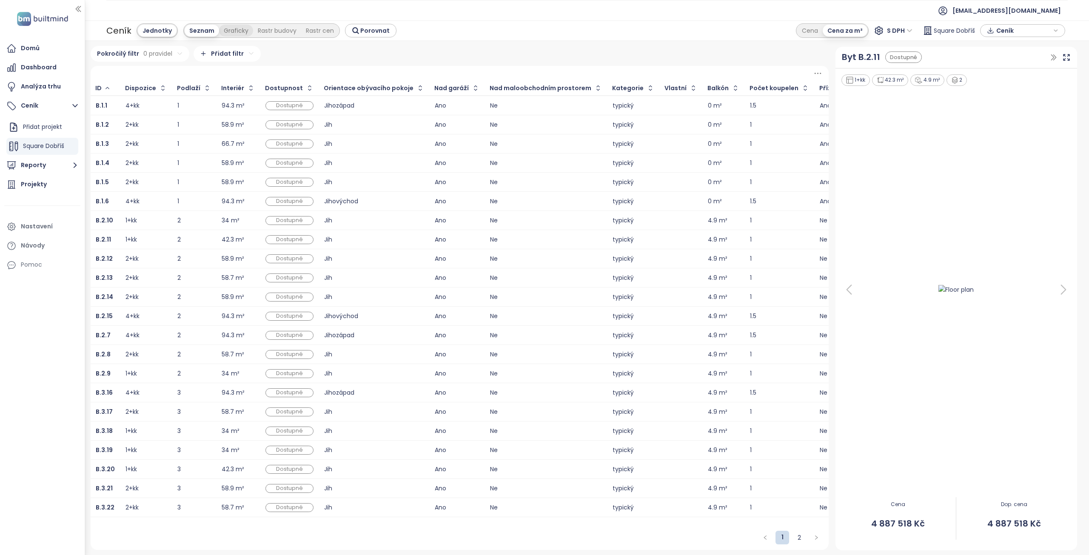
click at [230, 27] on div "Graficky" at bounding box center [236, 31] width 34 height 12
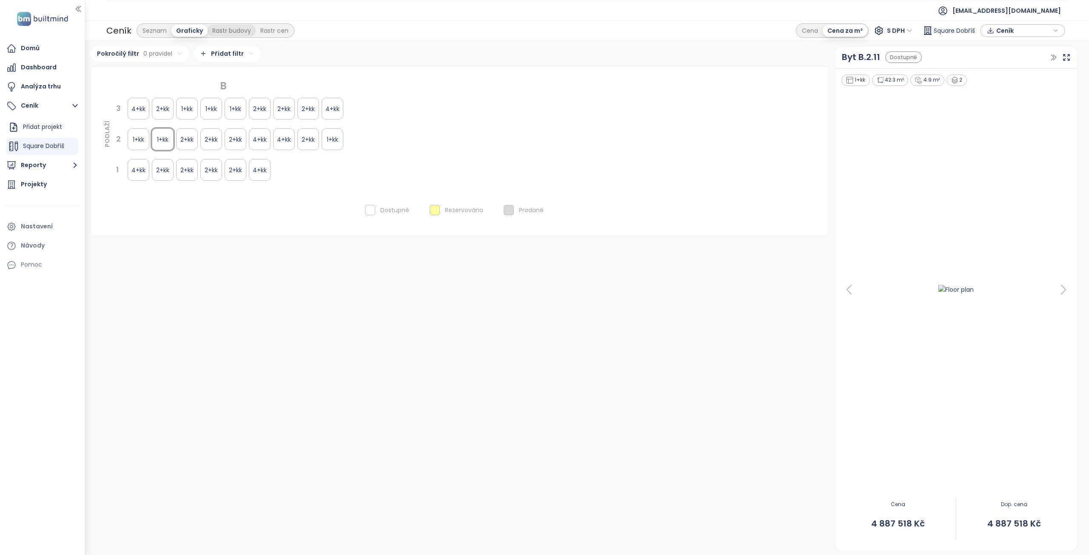
click at [230, 27] on div "Rastr budovy" at bounding box center [232, 31] width 48 height 12
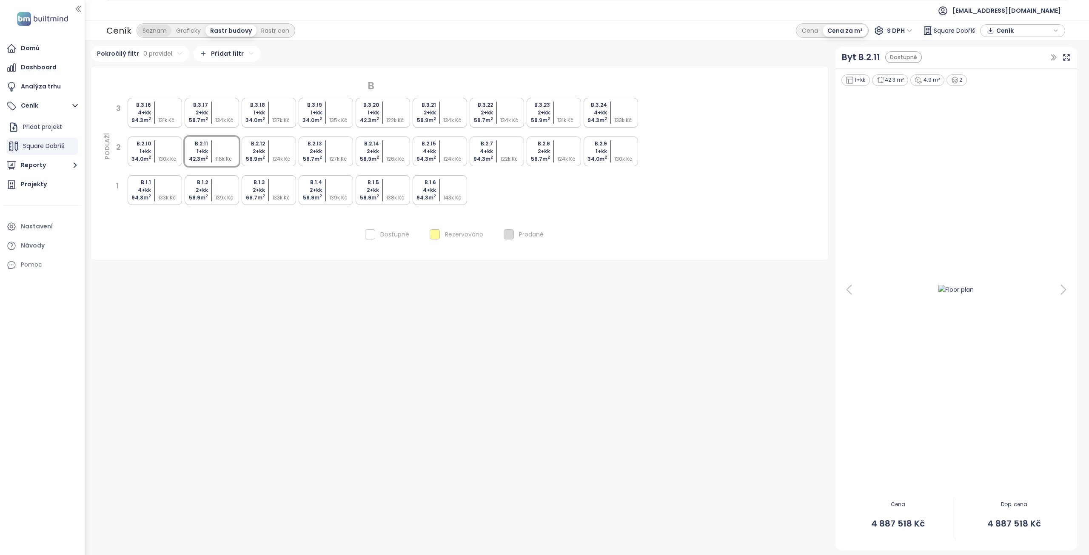
click at [163, 30] on div "Seznam" at bounding box center [155, 31] width 34 height 12
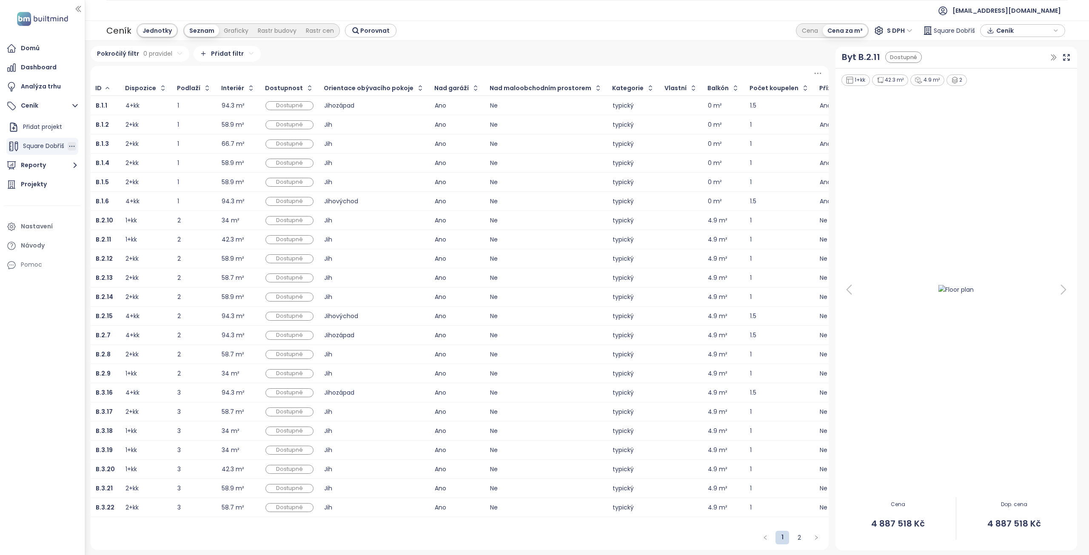
click at [70, 148] on icon "button" at bounding box center [72, 146] width 9 height 9
click at [94, 117] on button "Upravit" at bounding box center [108, 117] width 51 height 11
click at [361, 108] on div "Jihozápad" at bounding box center [374, 106] width 100 height 6
click at [960, 82] on icon at bounding box center [960, 80] width 6 height 7
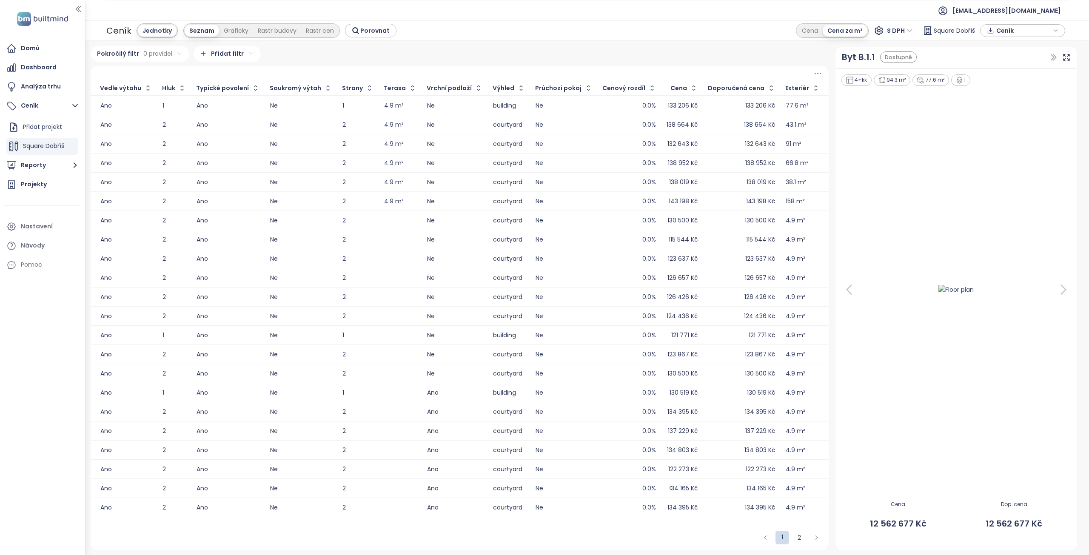
scroll to position [0, 1277]
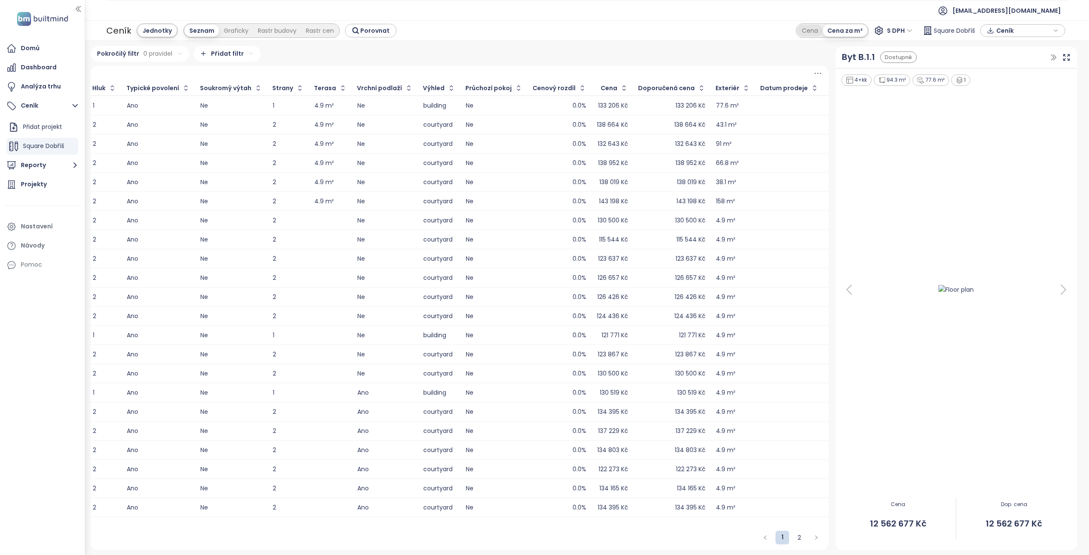
click at [816, 27] on div "Cena" at bounding box center [810, 31] width 26 height 12
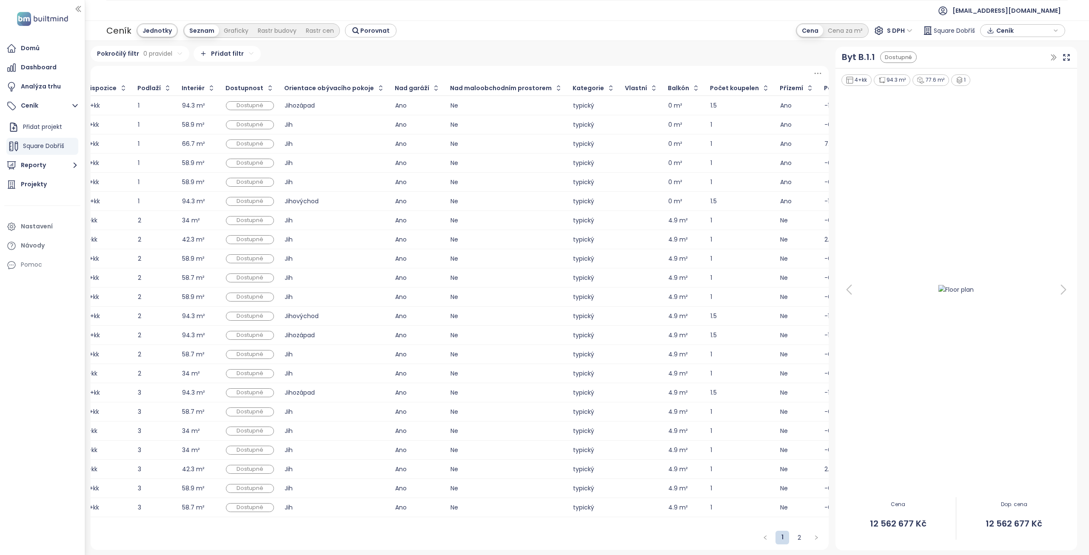
scroll to position [0, 0]
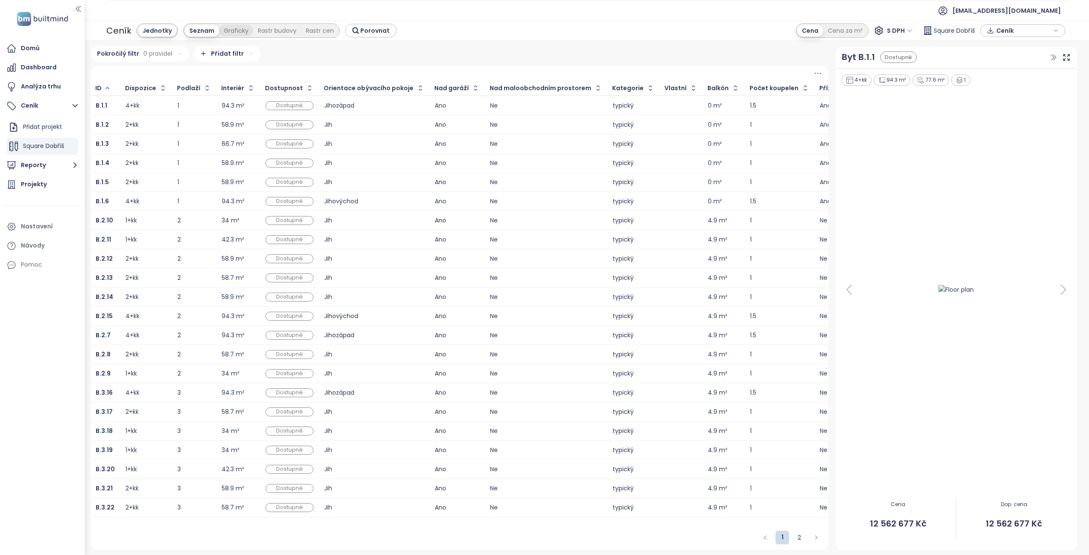
click at [236, 28] on div "Graficky" at bounding box center [236, 31] width 34 height 12
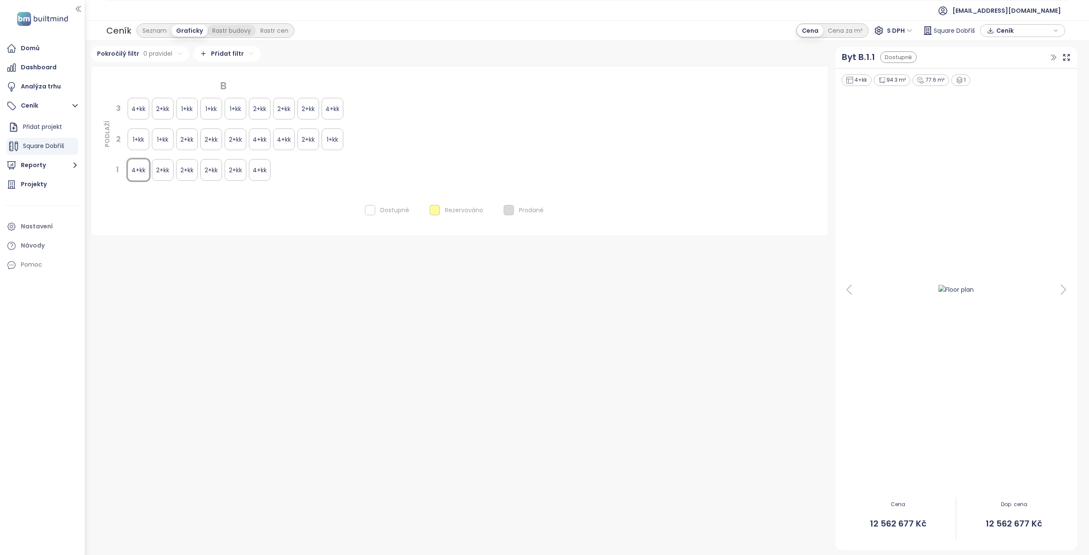
click at [231, 25] on div "Rastr budovy" at bounding box center [232, 31] width 48 height 12
